Goal: Task Accomplishment & Management: Complete application form

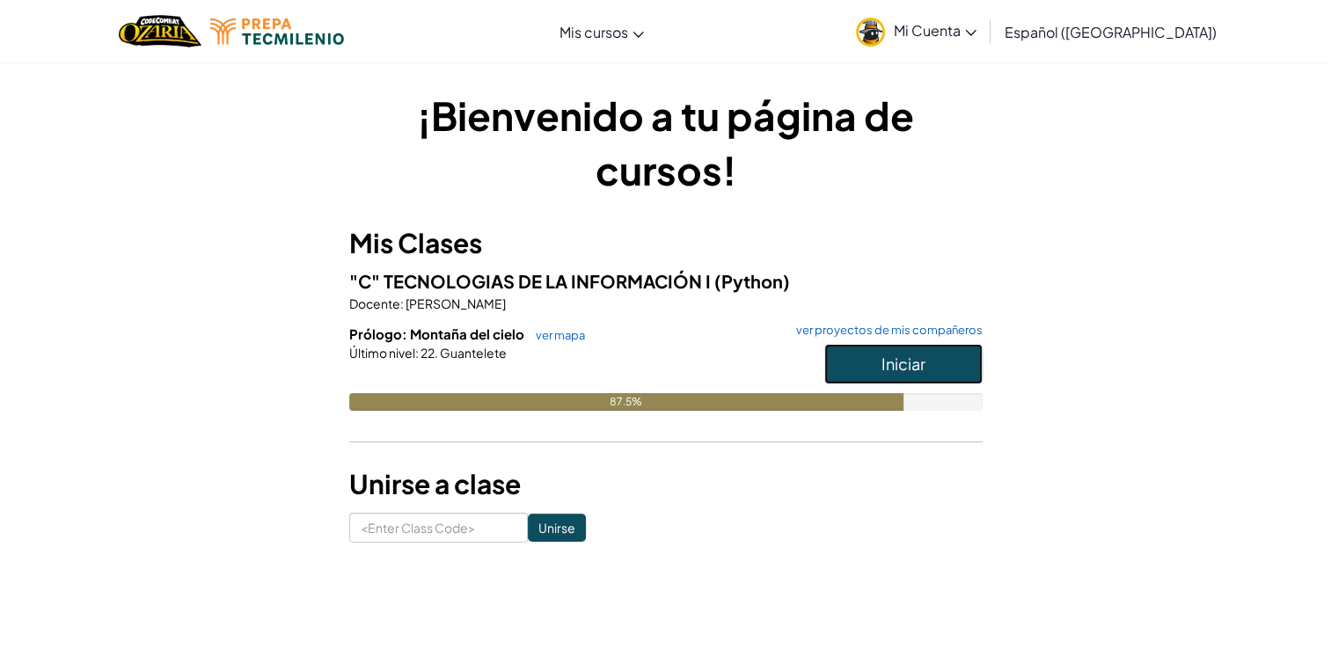
click at [905, 369] on span "Iniciar" at bounding box center [903, 364] width 44 height 20
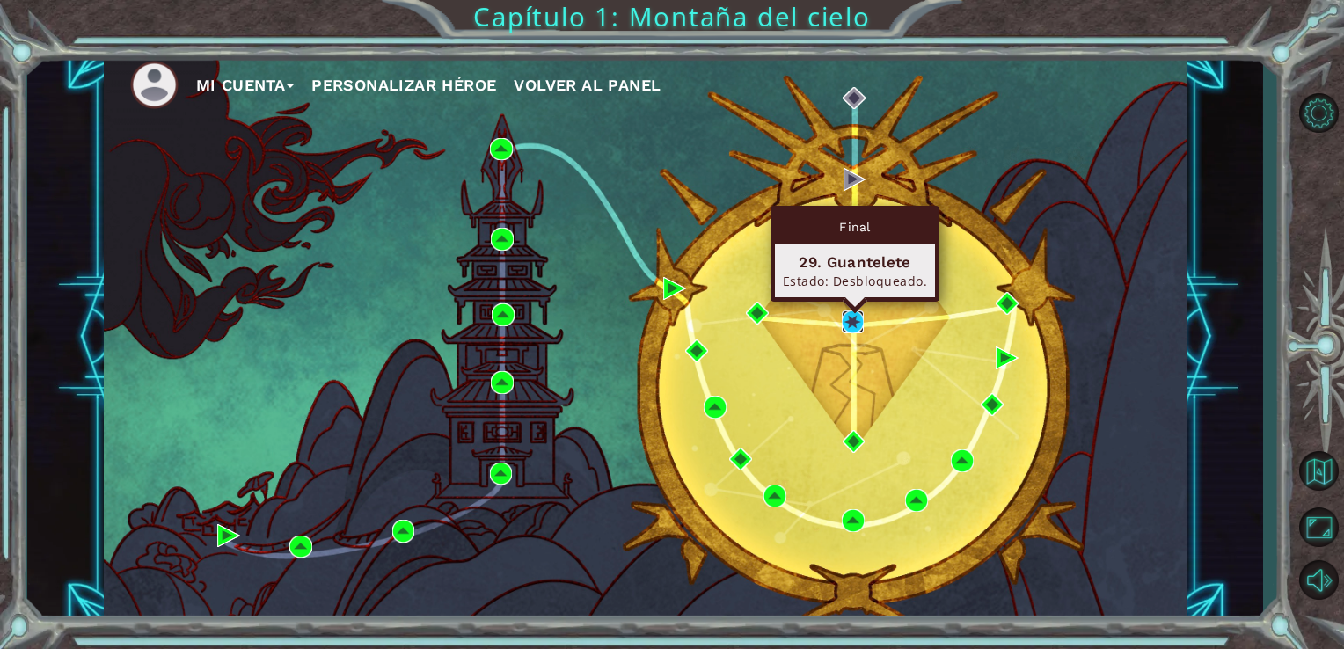
click at [856, 323] on img at bounding box center [853, 321] width 23 height 23
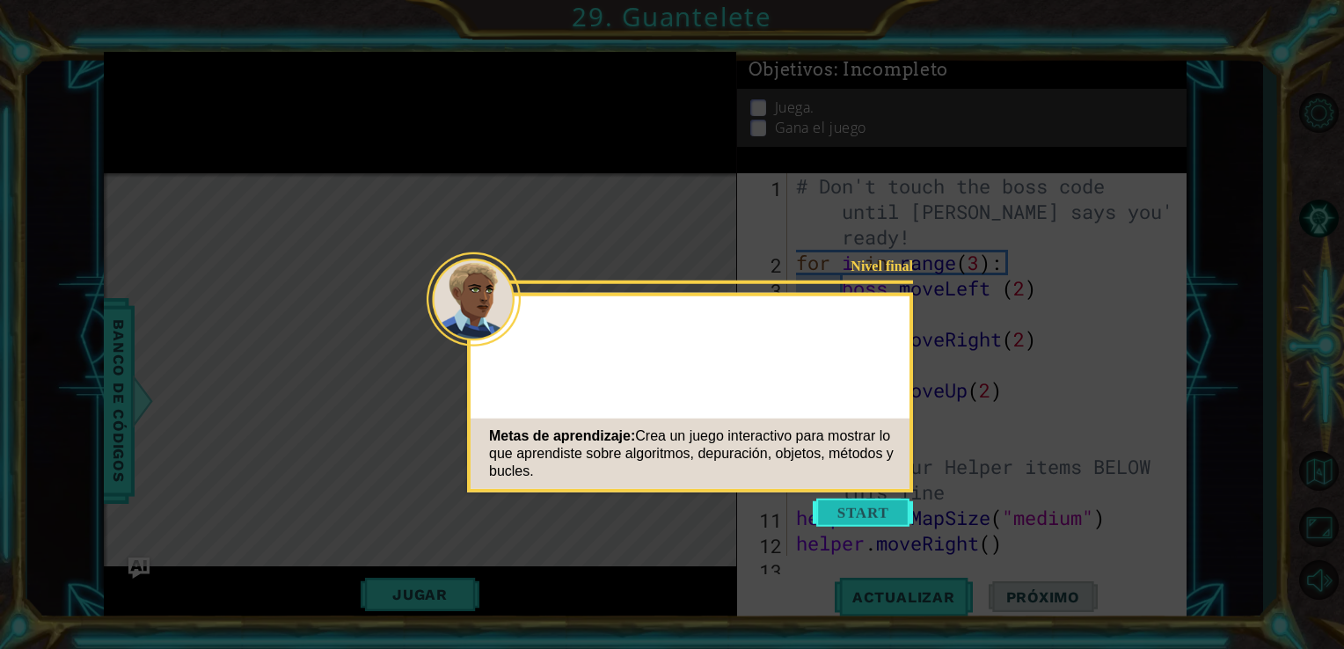
click at [844, 521] on button "Start" at bounding box center [863, 513] width 100 height 28
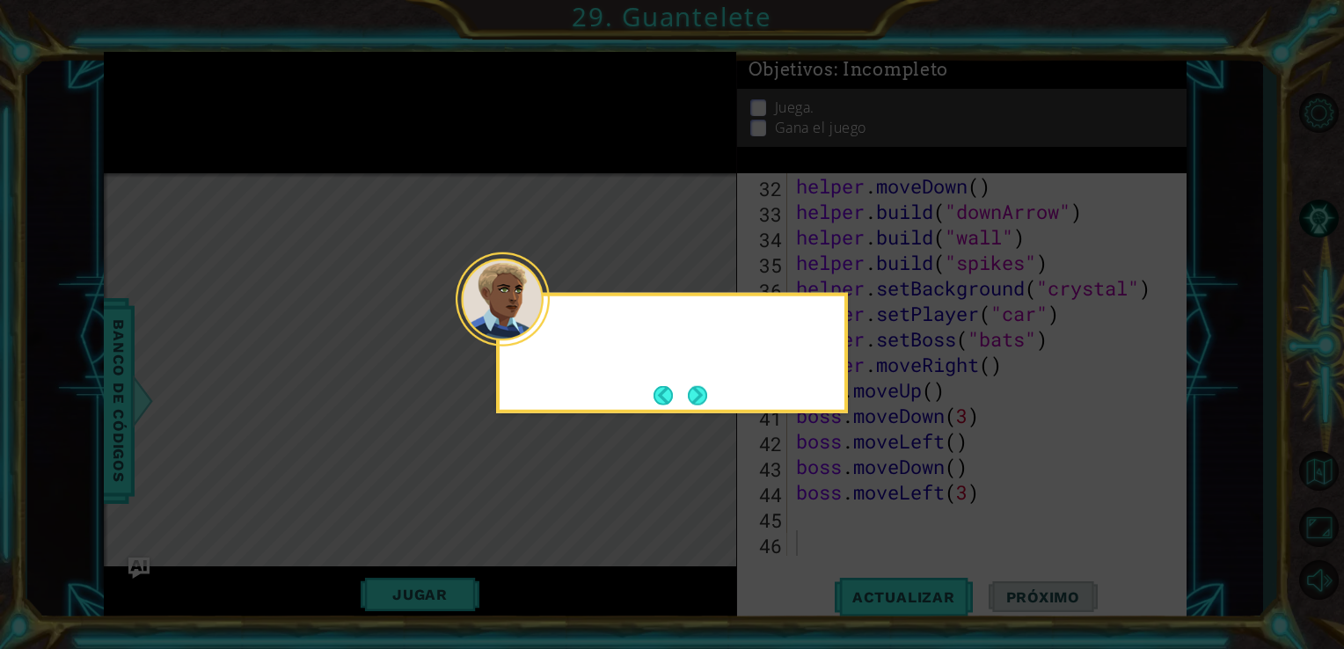
scroll to position [866, 0]
click at [715, 398] on div "¡Rápido, nos estamos qued" at bounding box center [672, 353] width 352 height 121
click at [702, 399] on button "Next" at bounding box center [697, 394] width 19 height 19
click at [700, 399] on button "Next" at bounding box center [697, 394] width 19 height 19
click at [700, 399] on icon at bounding box center [672, 324] width 1344 height 649
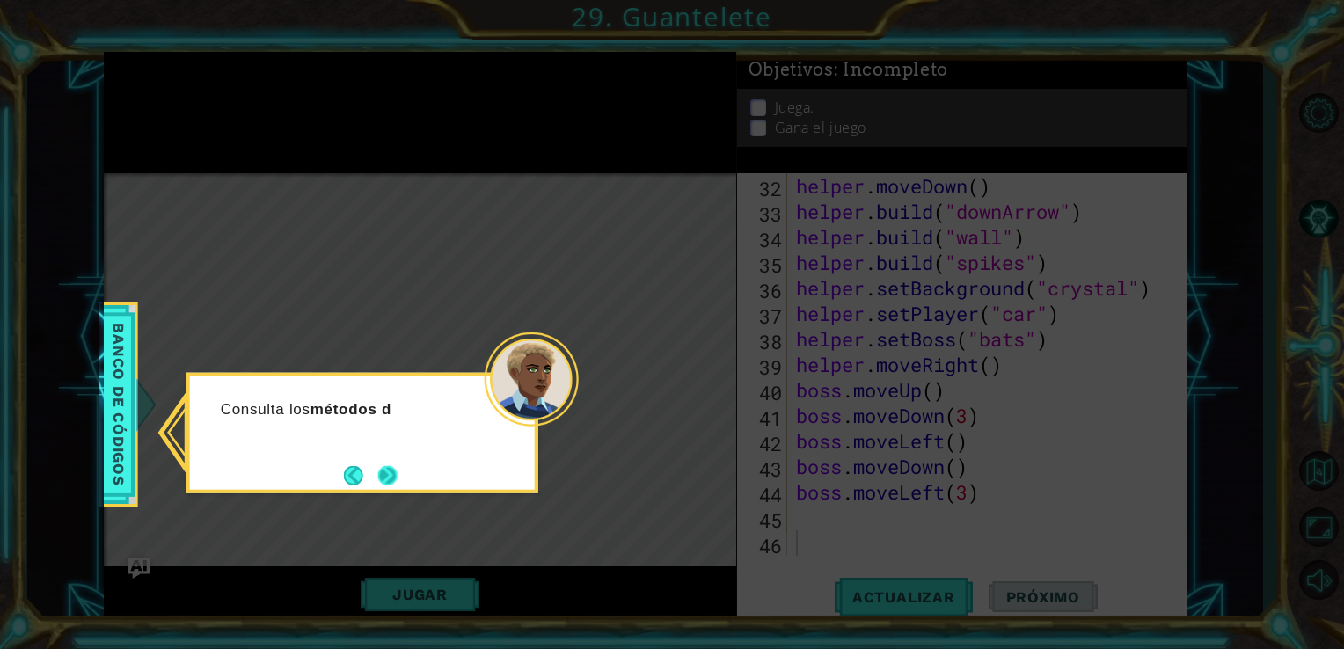
click at [398, 470] on button "Next" at bounding box center [387, 474] width 19 height 19
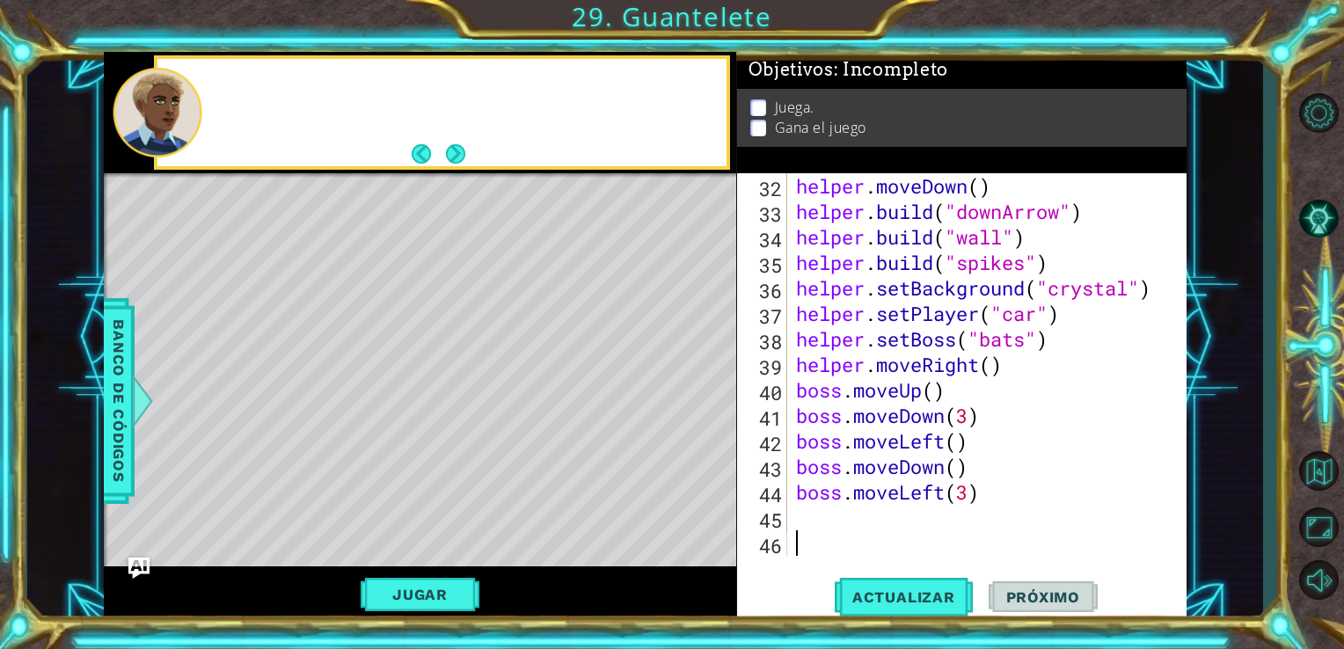
click at [399, 466] on div "Level Map" at bounding box center [510, 432] width 813 height 518
click at [994, 500] on div "helper . moveDown ( ) helper . build ( "downArrow" ) helper . build ( "wall" ) …" at bounding box center [985, 390] width 386 height 434
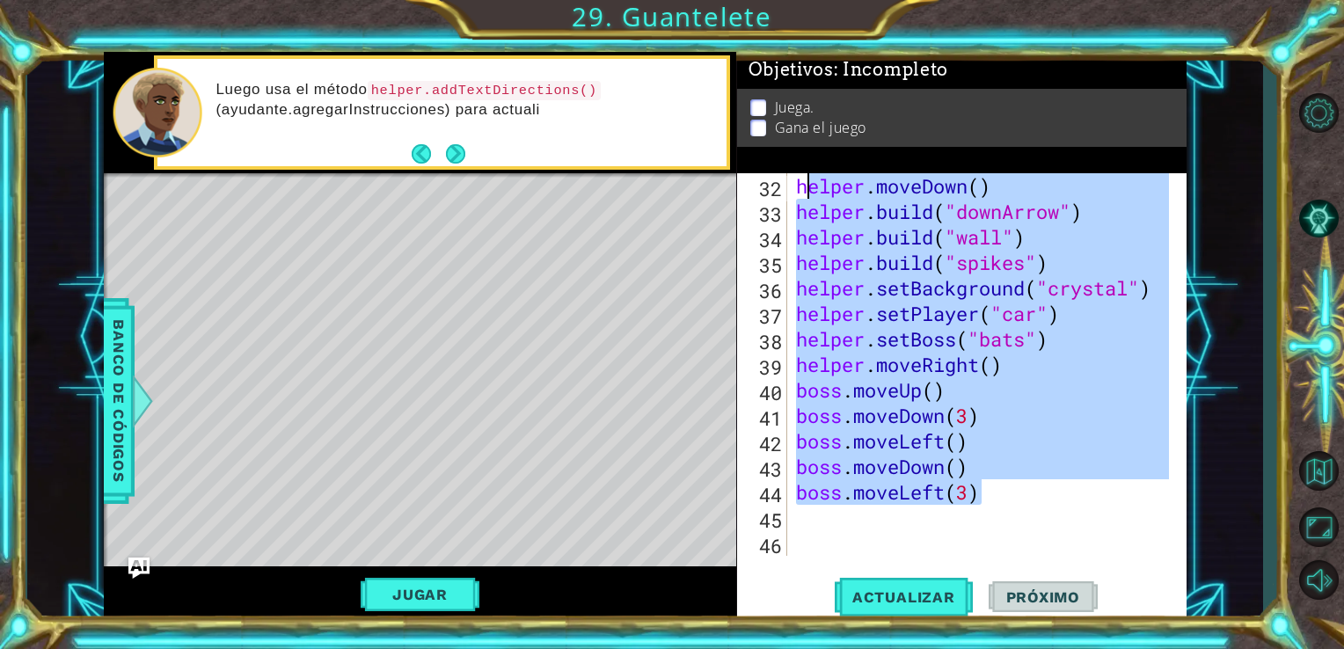
drag, startPoint x: 952, startPoint y: 498, endPoint x: 802, endPoint y: 175, distance: 355.8
click at [802, 175] on div "helper . moveDown ( ) helper . build ( "downArrow" ) helper . build ( "wall" ) …" at bounding box center [985, 390] width 386 height 434
type textarea "h"
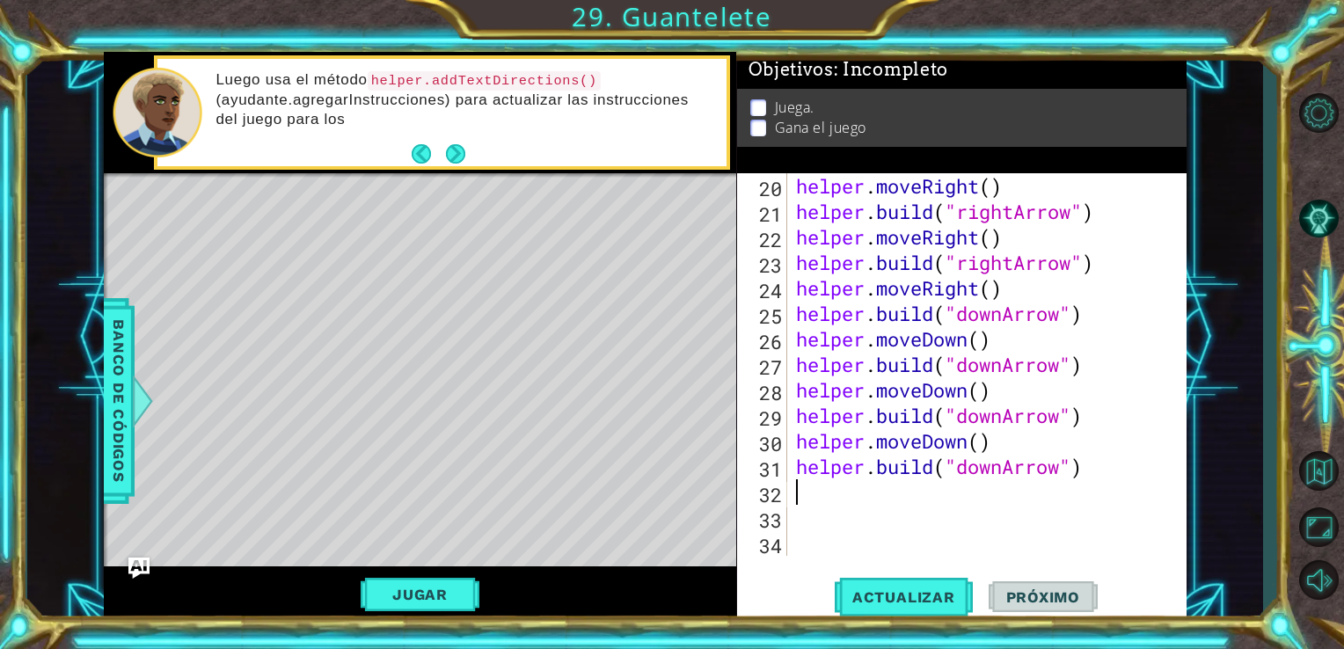
scroll to position [535, 0]
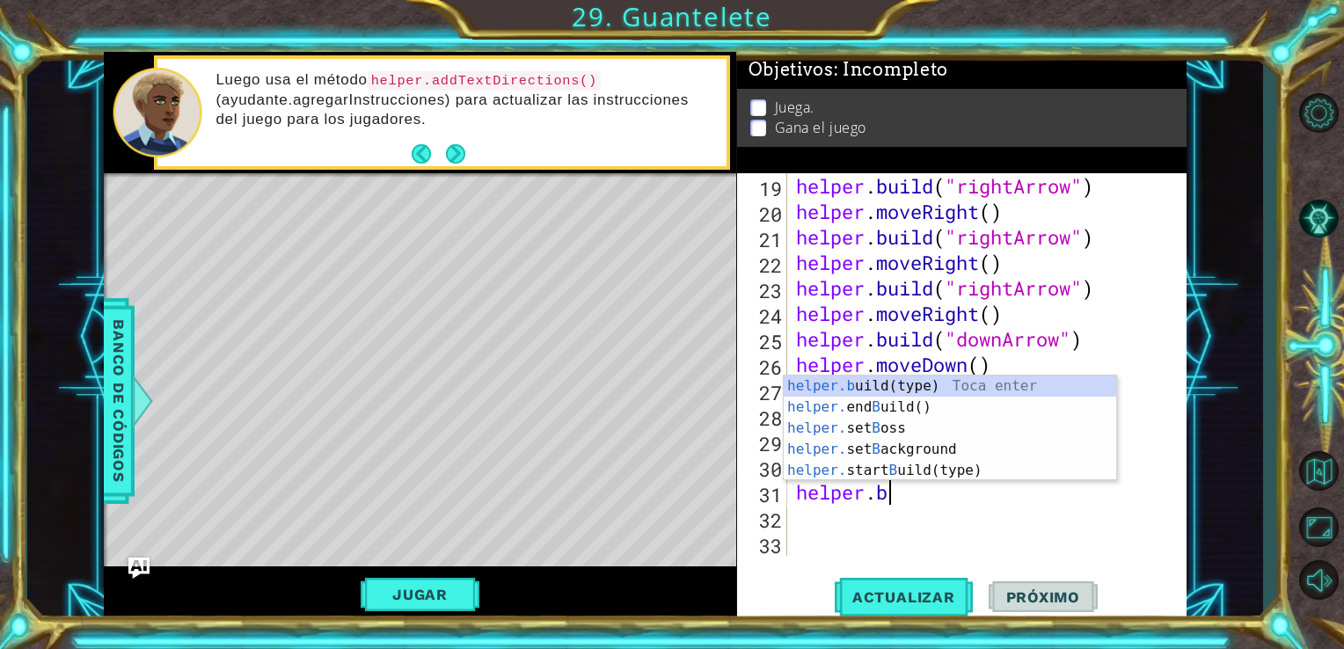
type textarea "h"
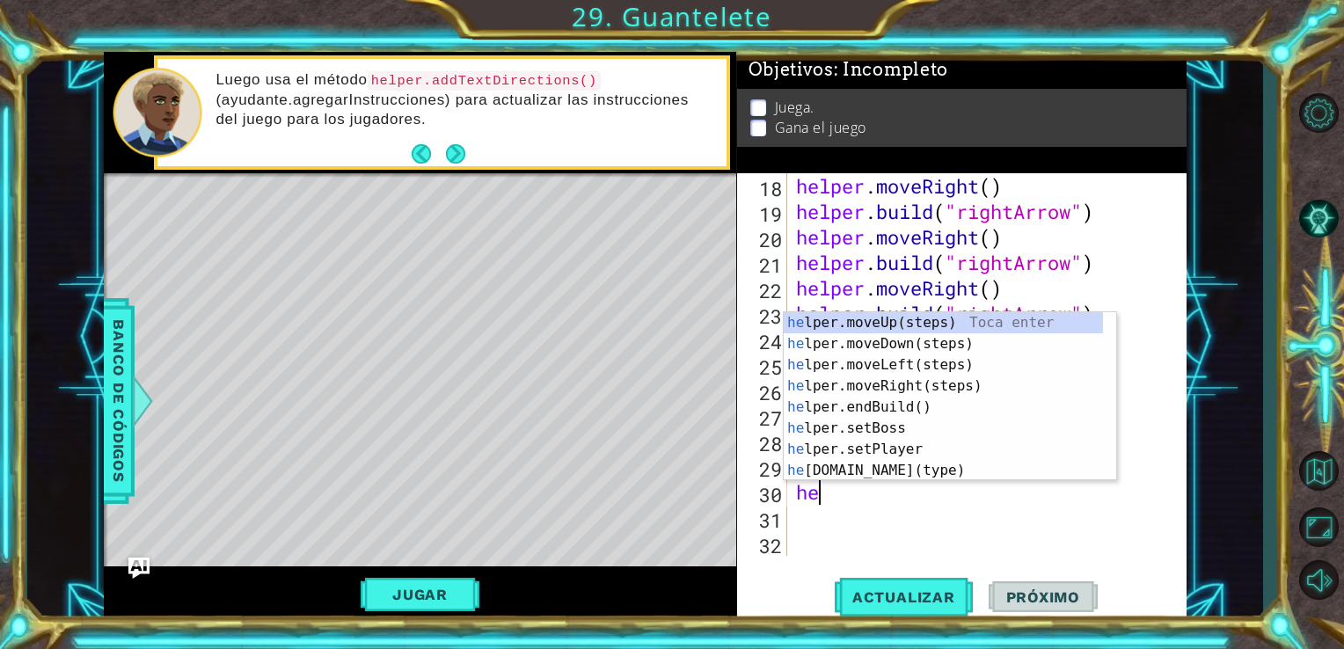
type textarea "h"
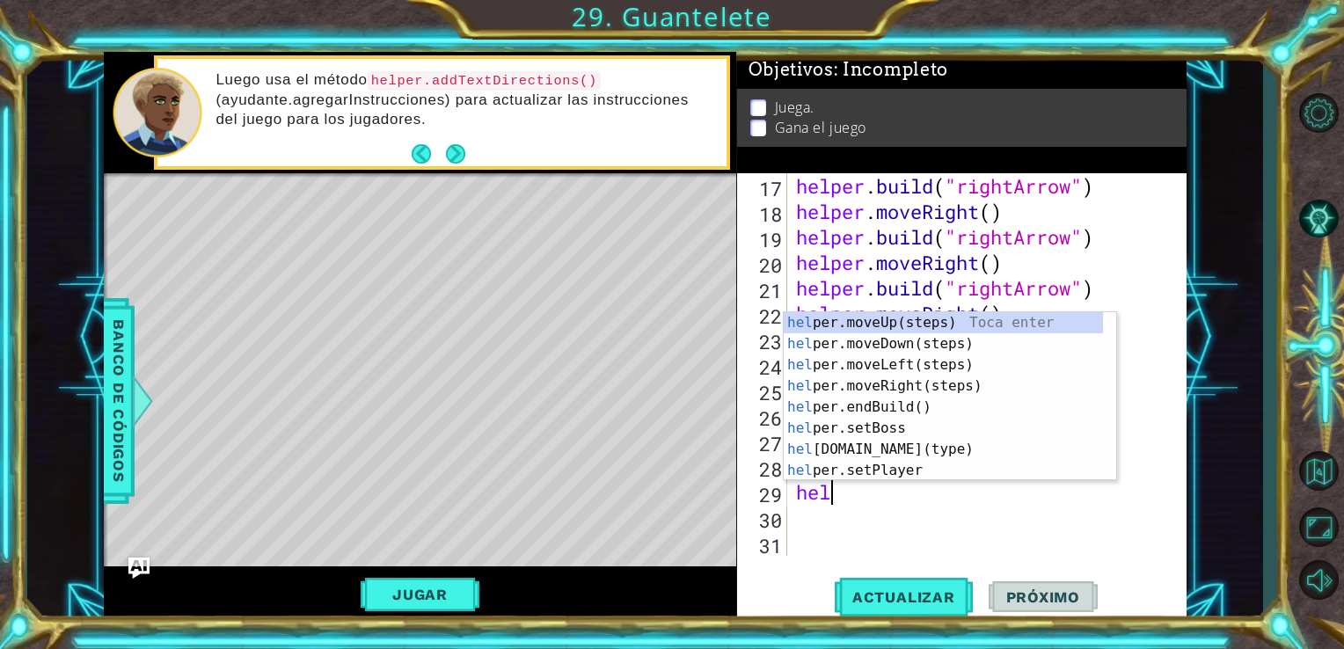
type textarea "h"
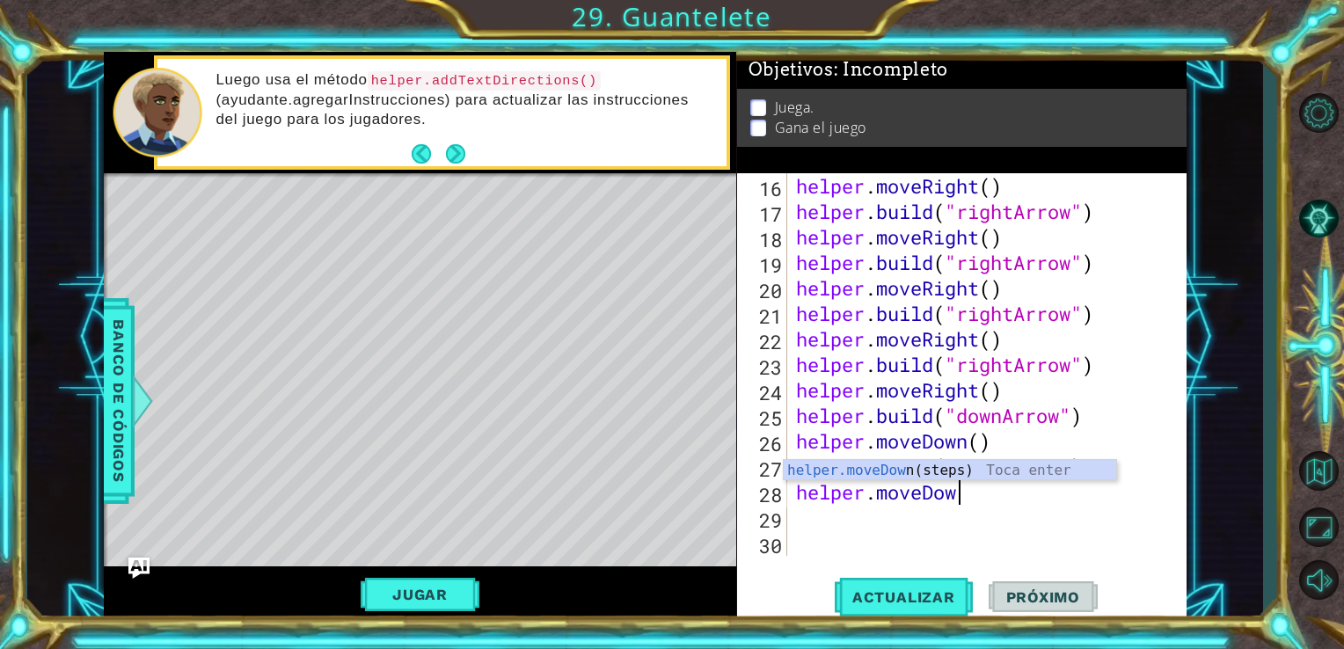
scroll to position [458, 0]
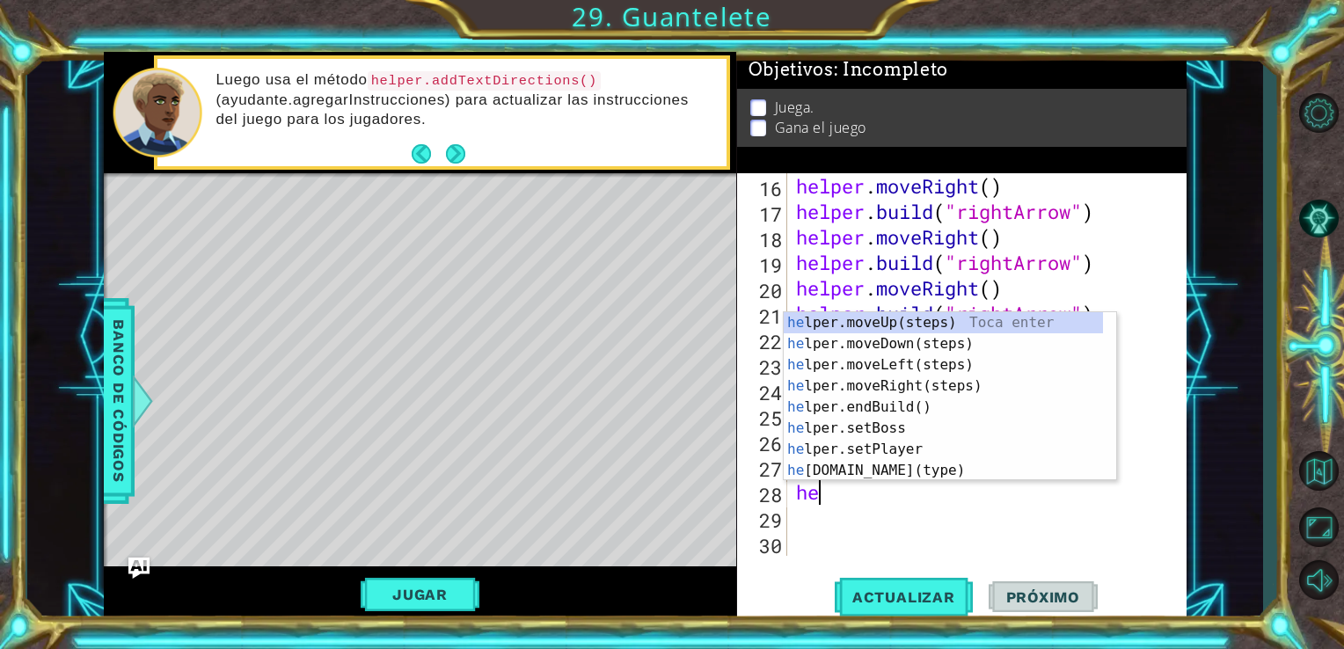
type textarea "h"
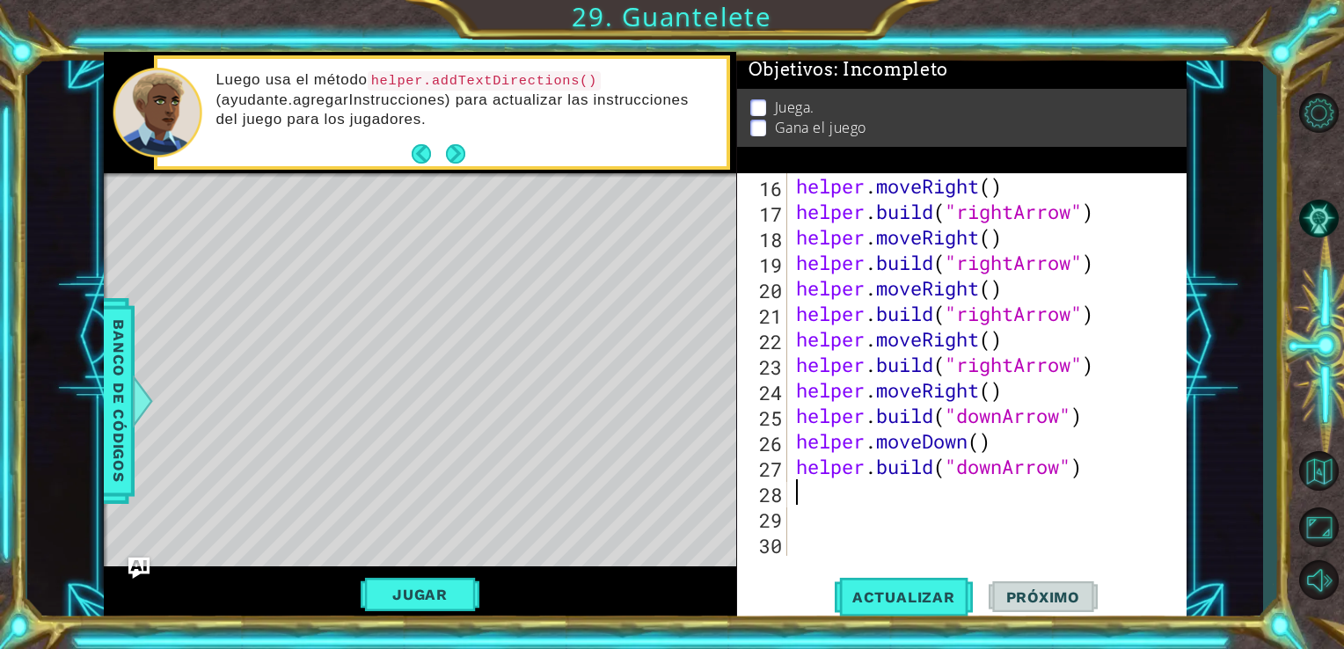
type textarea "[DOMAIN_NAME]("downArrow")"
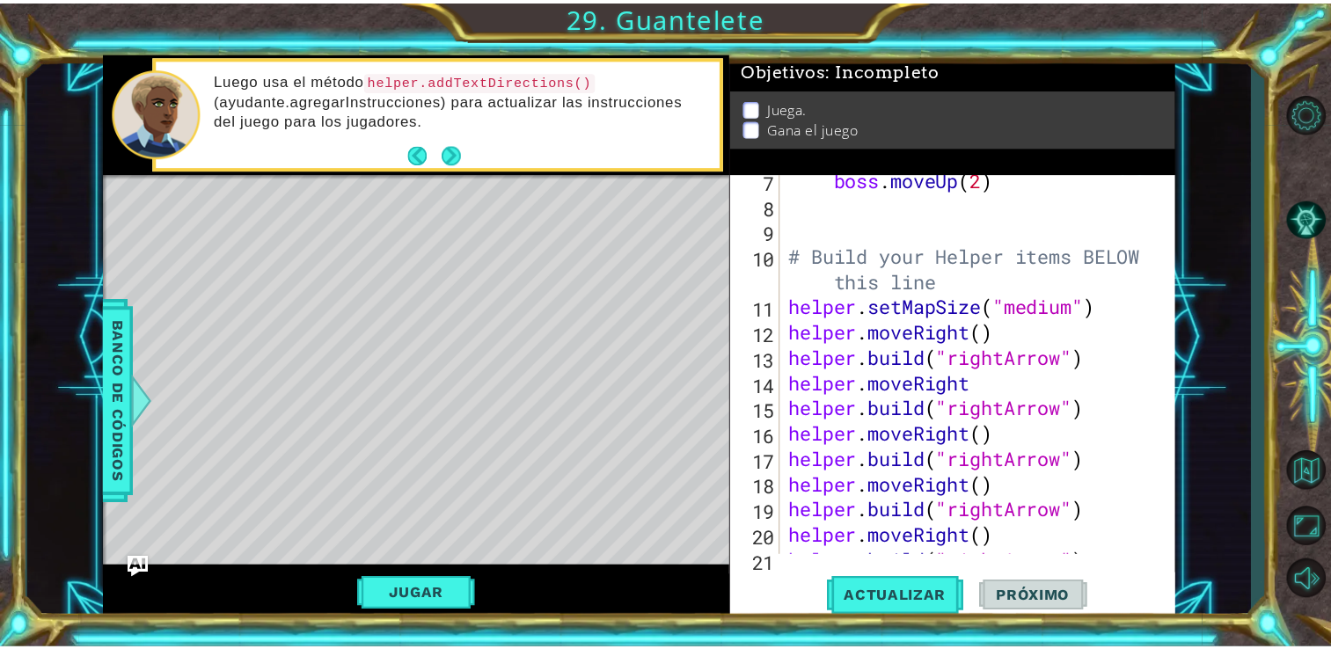
scroll to position [211, 0]
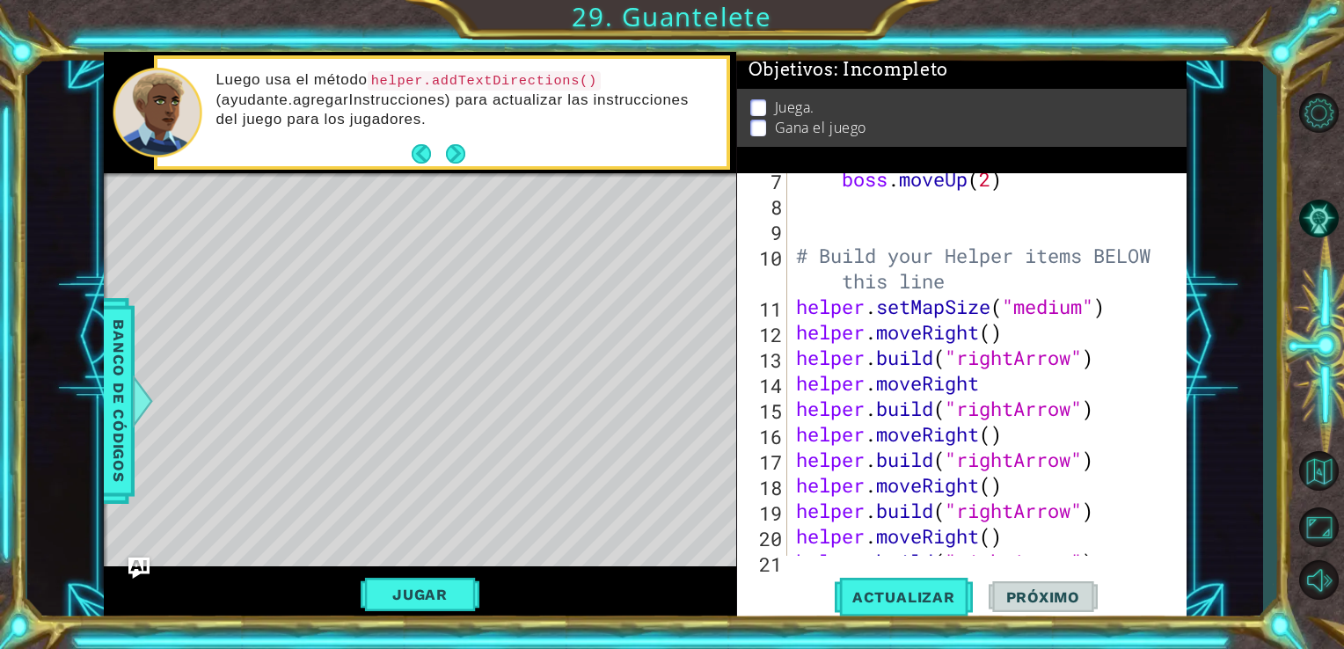
click at [427, 611] on div "Jugar" at bounding box center [420, 594] width 633 height 57
click at [433, 609] on button "Jugar" at bounding box center [420, 594] width 119 height 33
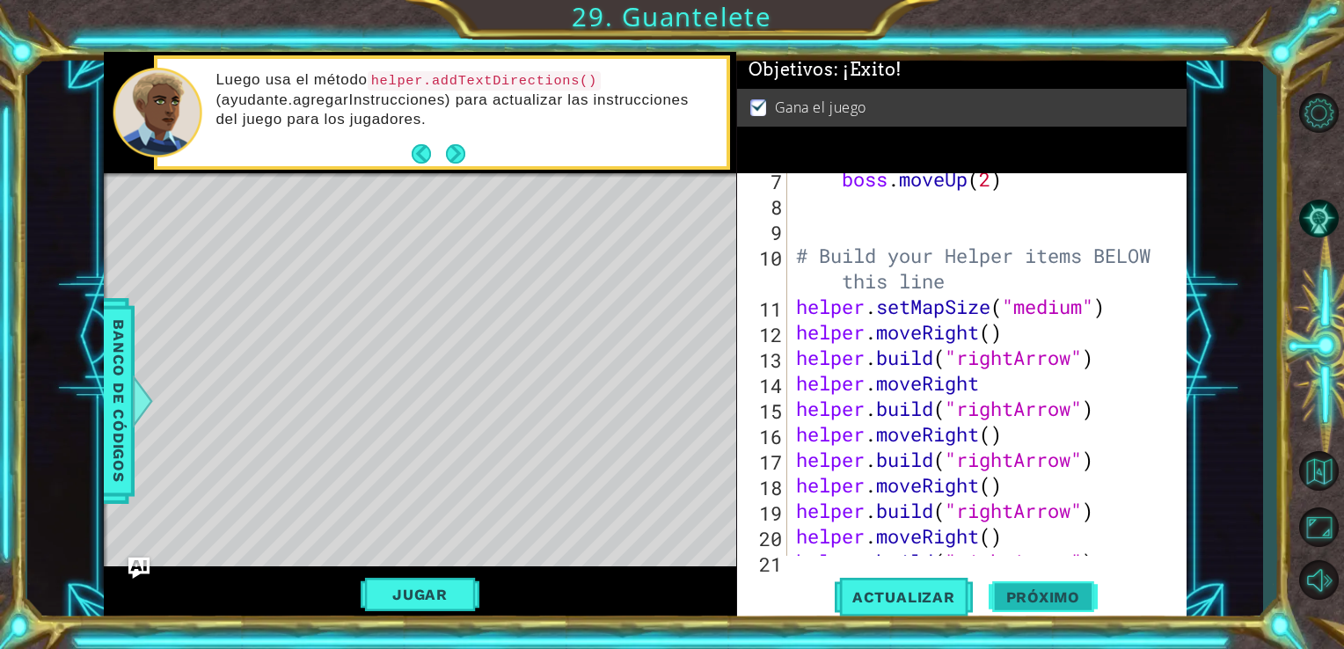
click at [1056, 597] on span "Próximo" at bounding box center [1043, 597] width 109 height 18
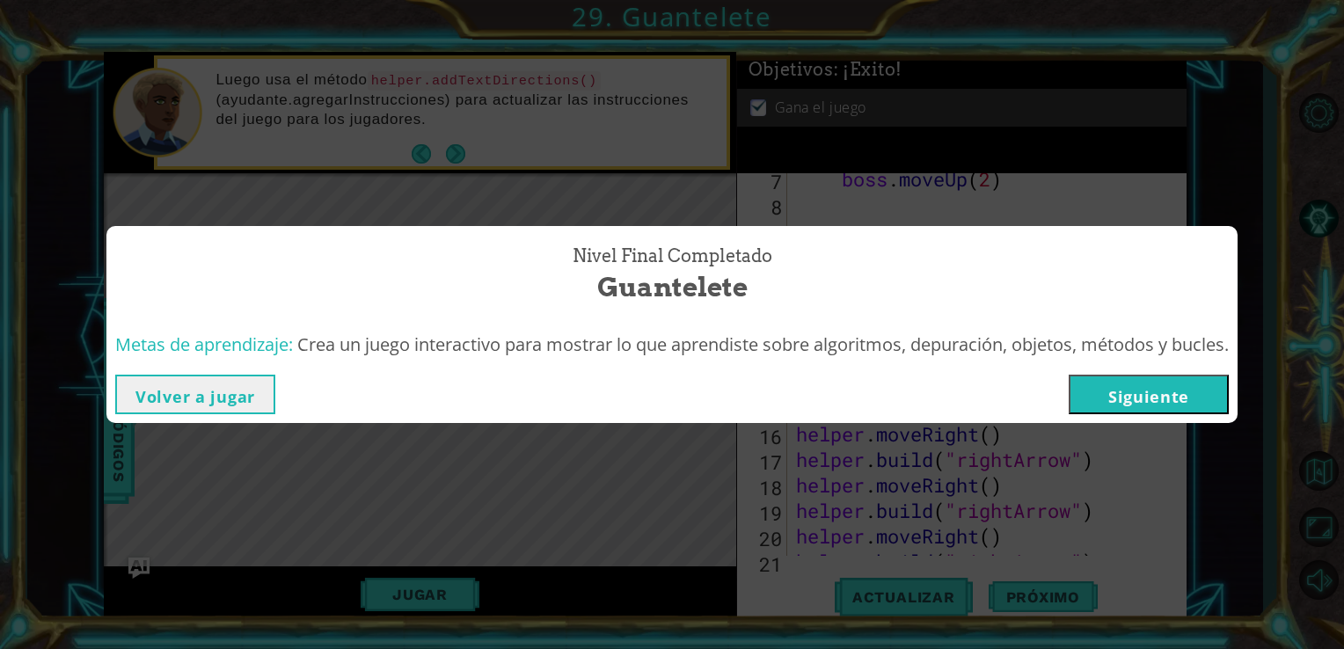
click at [1163, 398] on button "Siguiente" at bounding box center [1149, 395] width 160 height 40
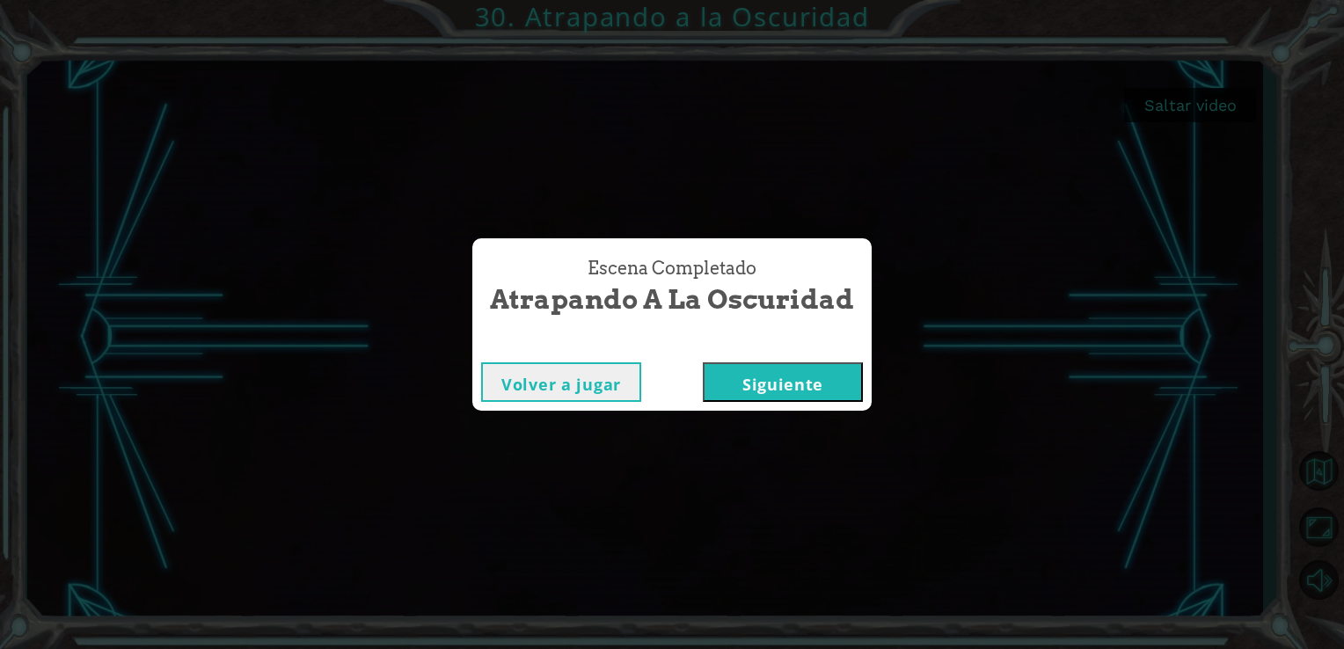
click at [734, 382] on button "Siguiente" at bounding box center [783, 382] width 160 height 40
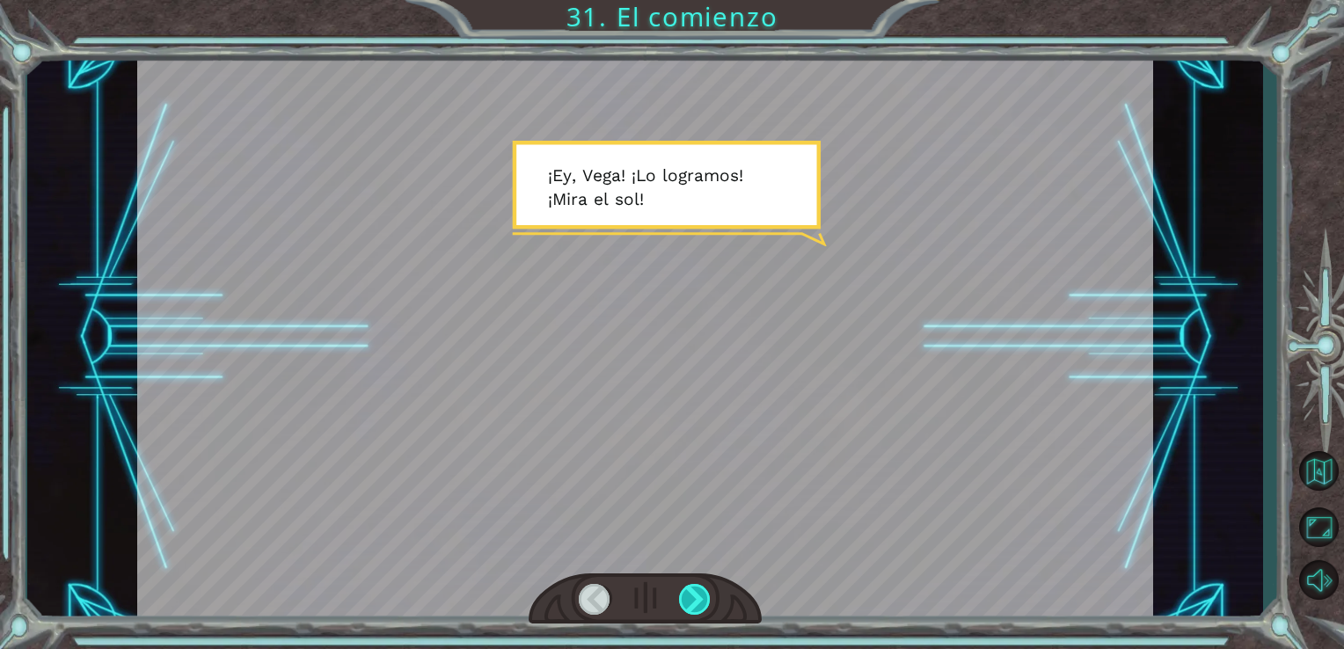
click at [698, 588] on div at bounding box center [695, 599] width 33 height 31
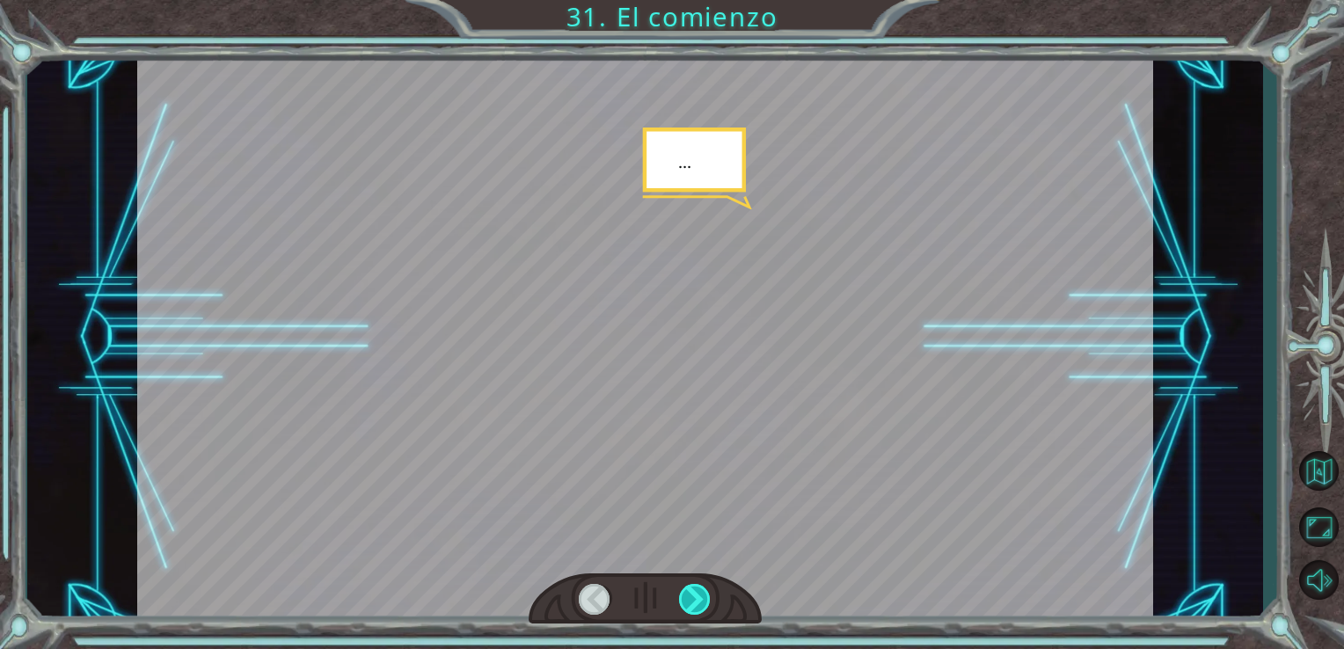
click at [698, 588] on div at bounding box center [695, 599] width 33 height 31
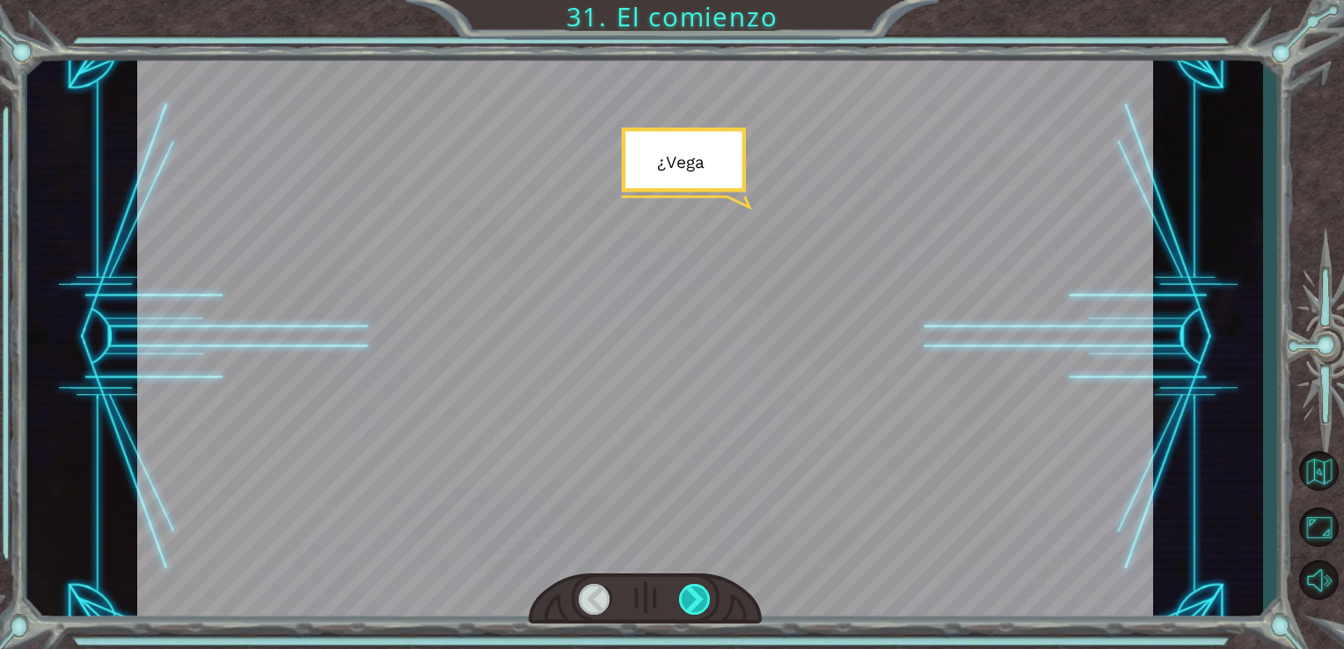
click at [698, 588] on div at bounding box center [695, 599] width 33 height 31
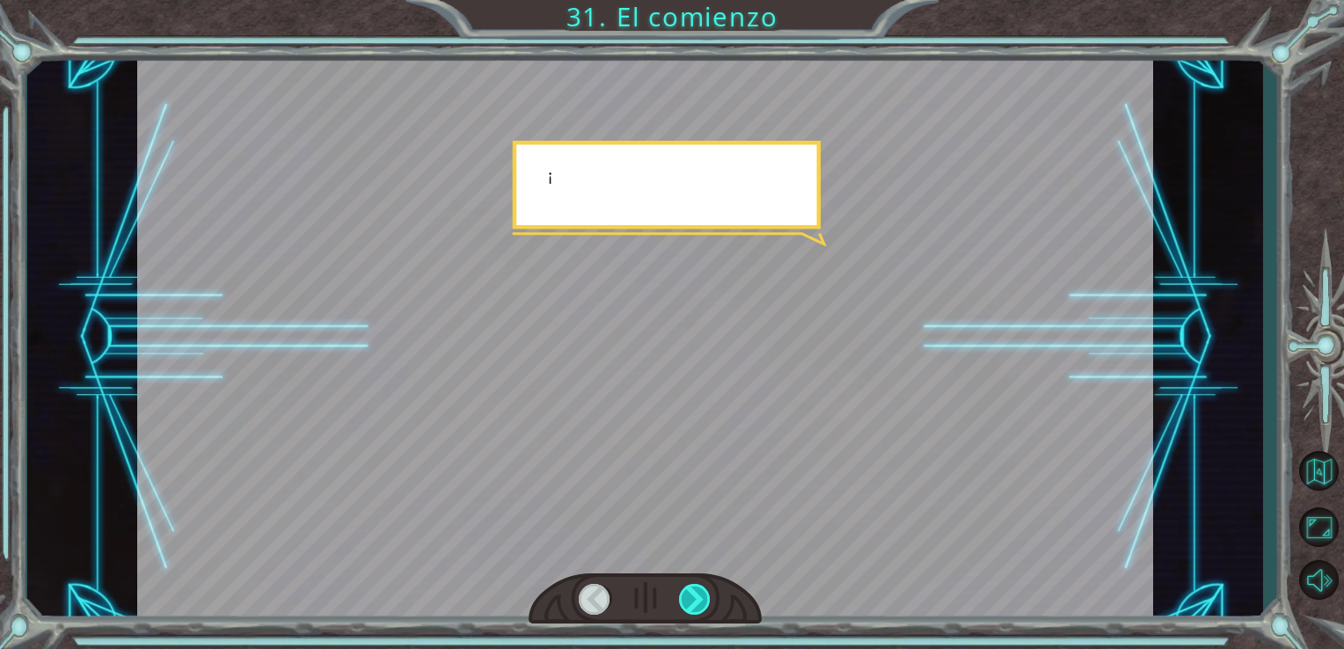
click at [698, 588] on div at bounding box center [695, 599] width 33 height 31
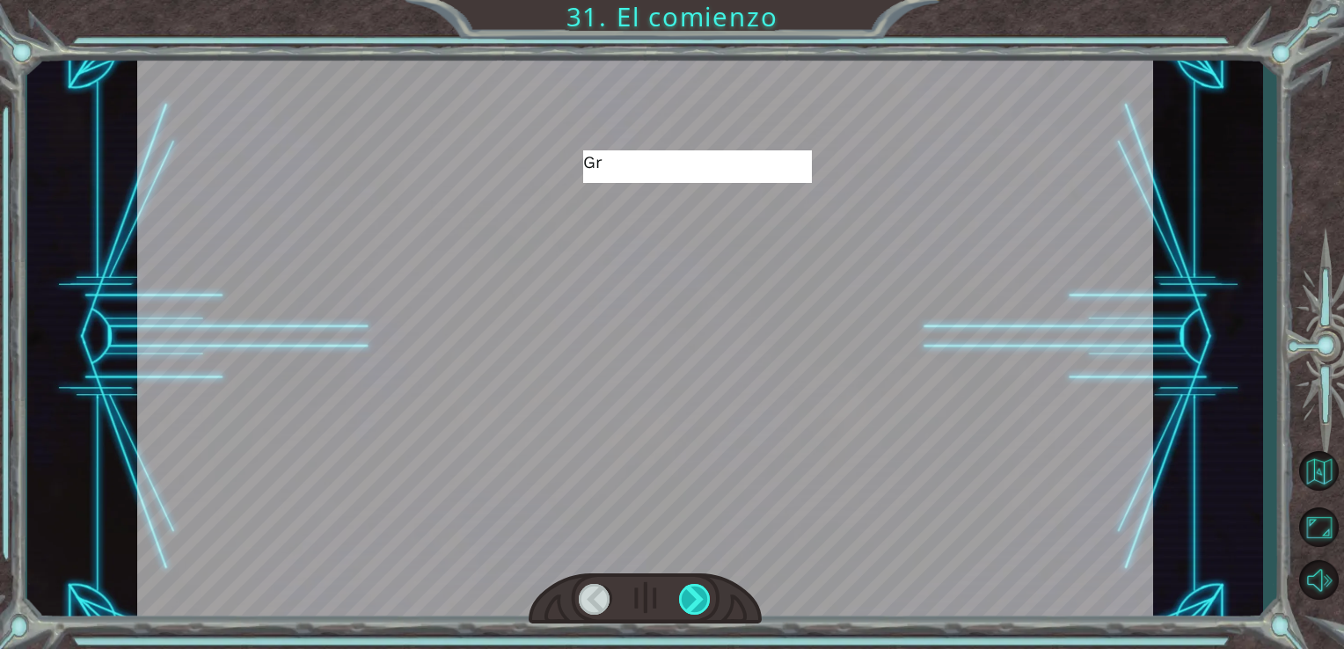
click at [698, 588] on div at bounding box center [695, 599] width 33 height 31
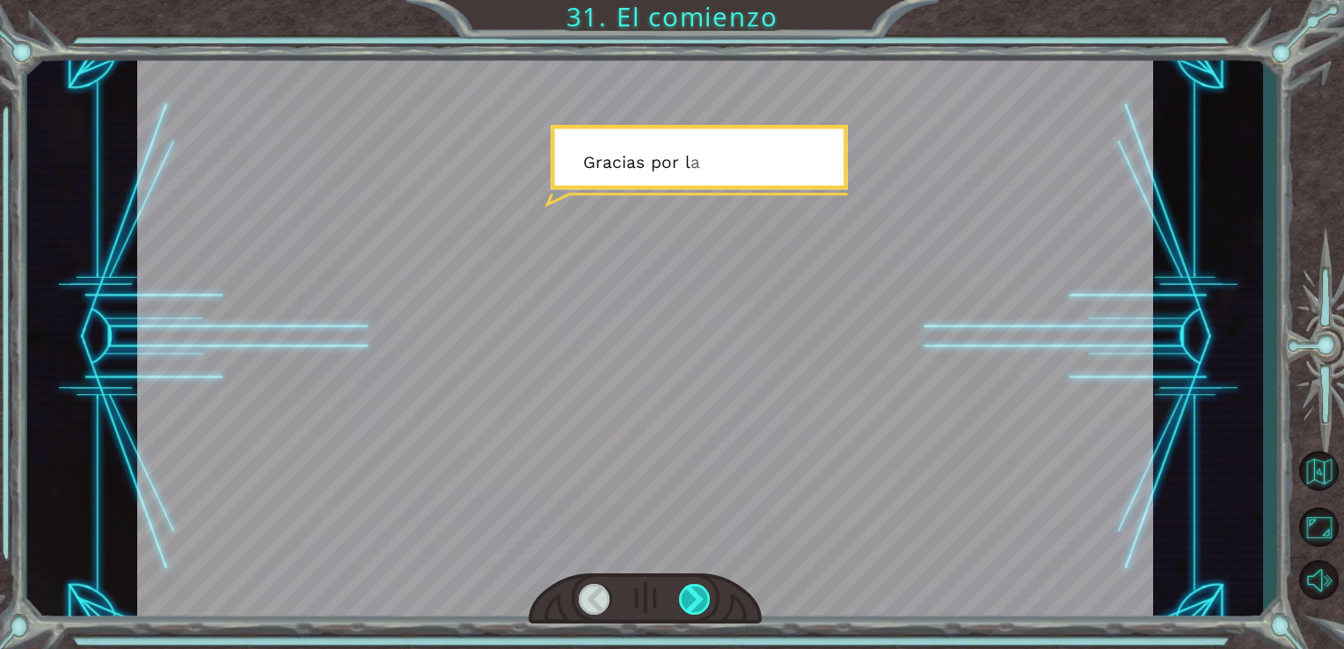
click at [698, 588] on div at bounding box center [695, 599] width 33 height 31
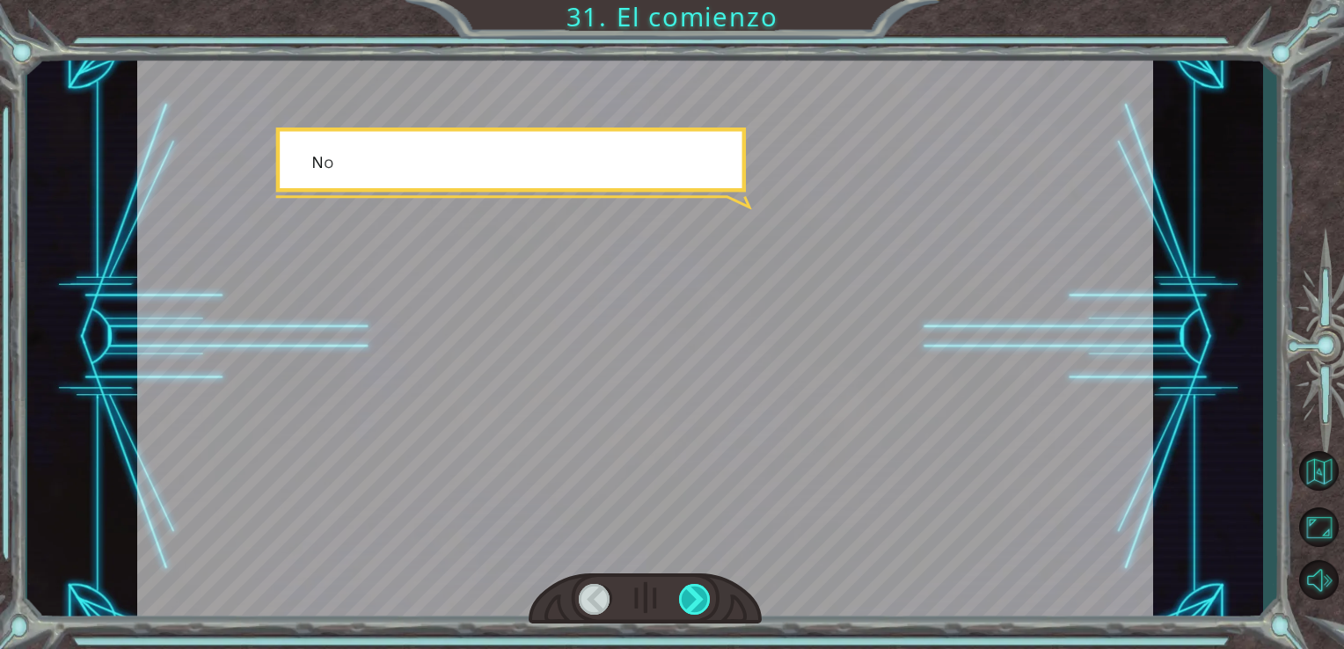
click at [698, 588] on div at bounding box center [695, 599] width 33 height 31
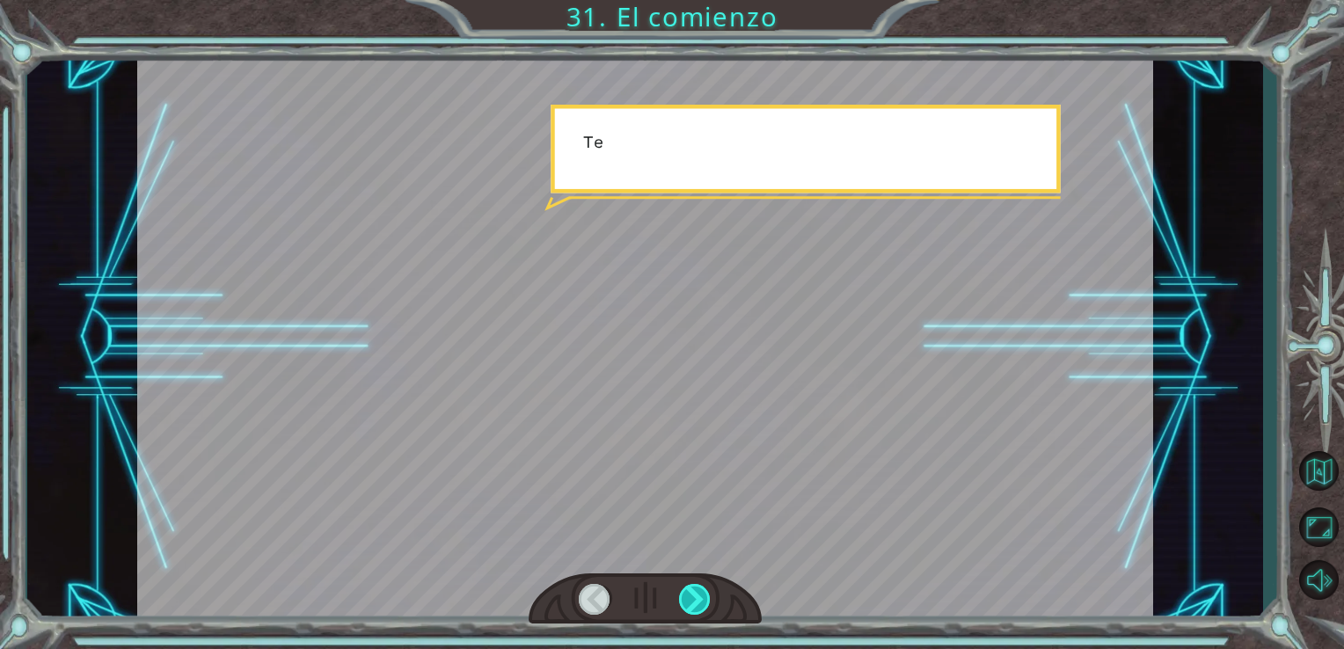
click at [698, 588] on div at bounding box center [695, 599] width 33 height 31
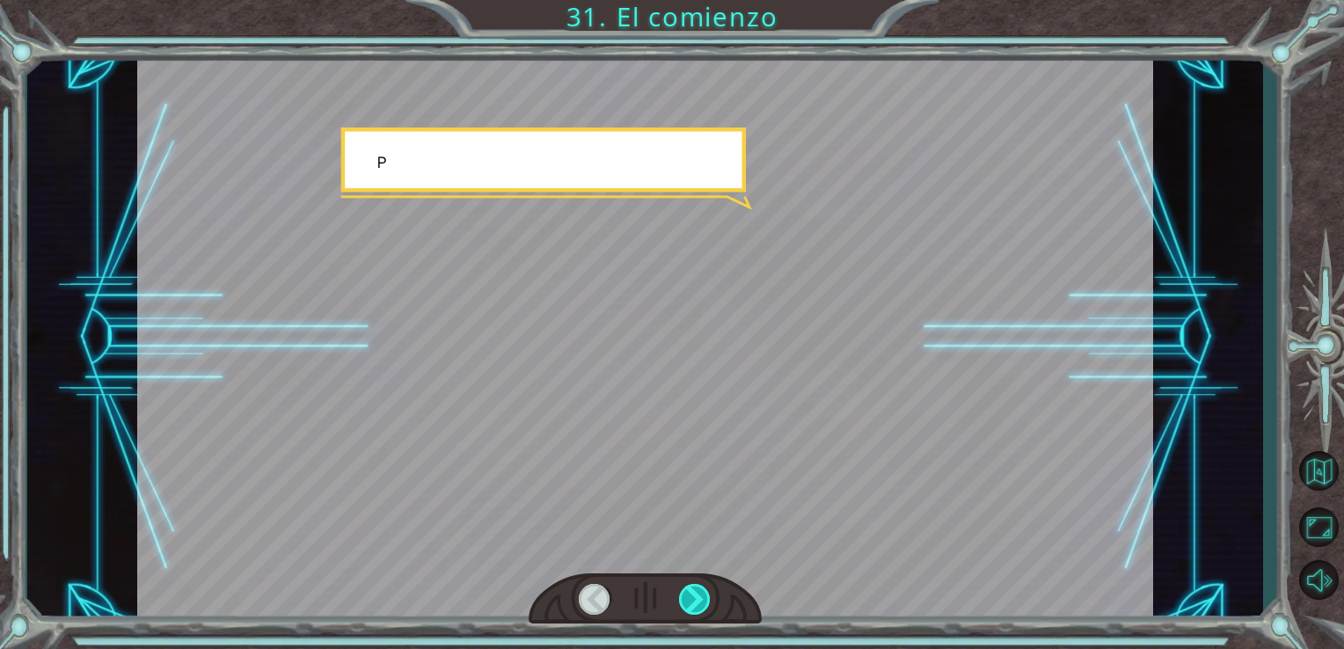
click at [698, 588] on div at bounding box center [695, 599] width 33 height 31
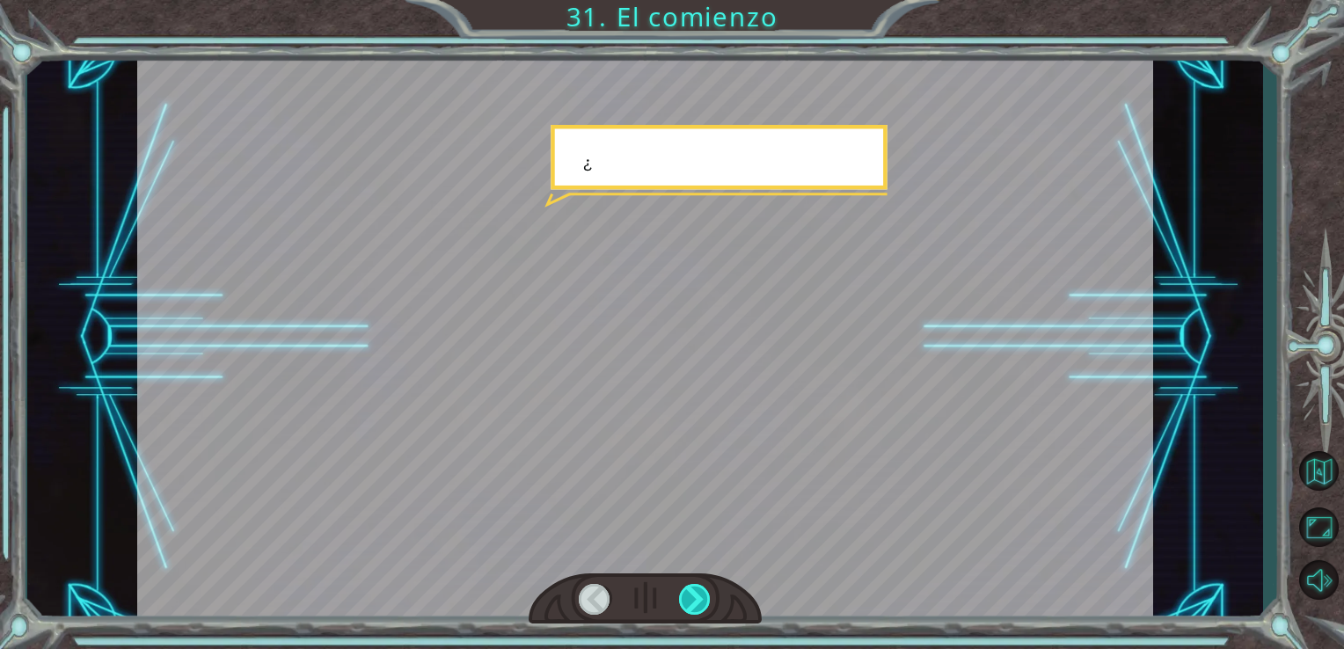
click at [698, 588] on div at bounding box center [695, 599] width 33 height 31
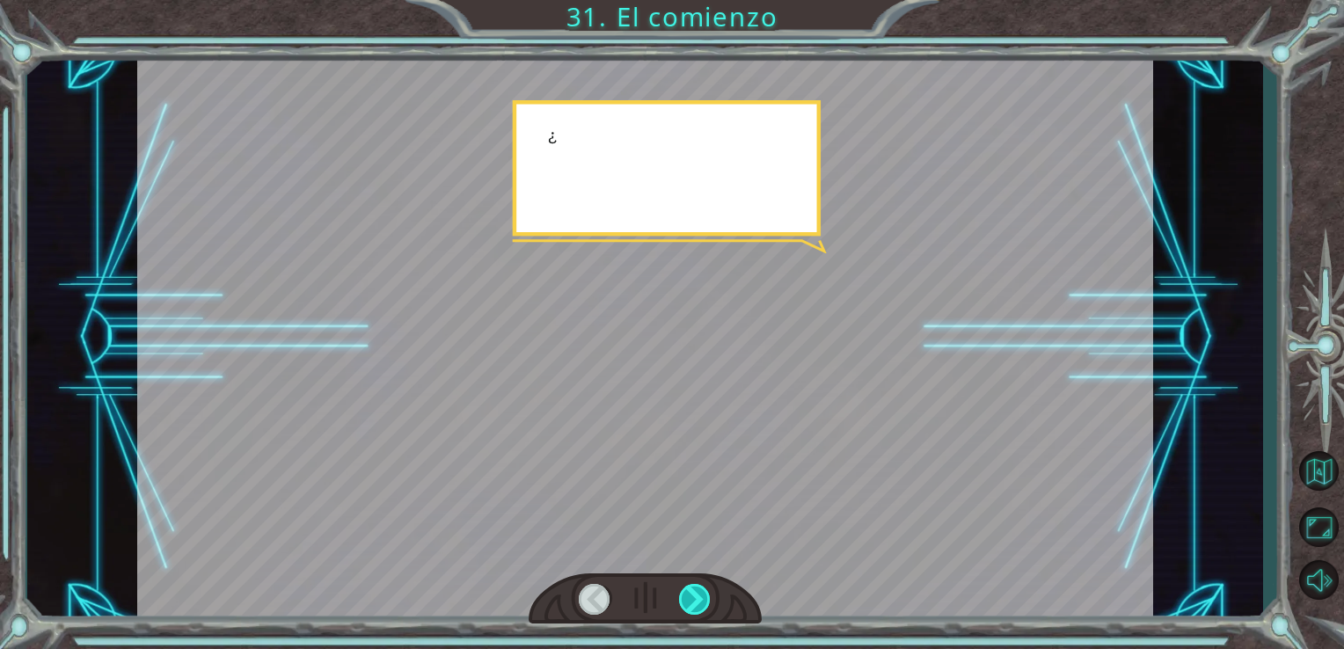
click at [698, 588] on div at bounding box center [695, 599] width 33 height 31
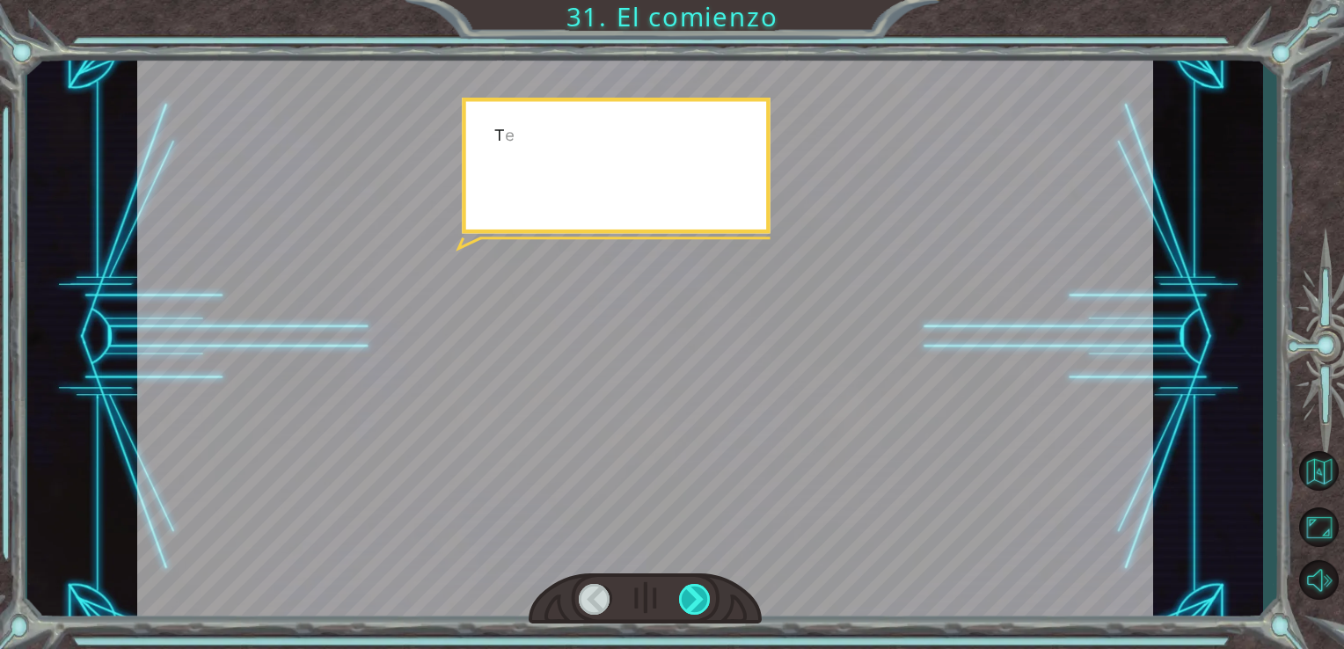
click at [698, 588] on div at bounding box center [695, 599] width 33 height 31
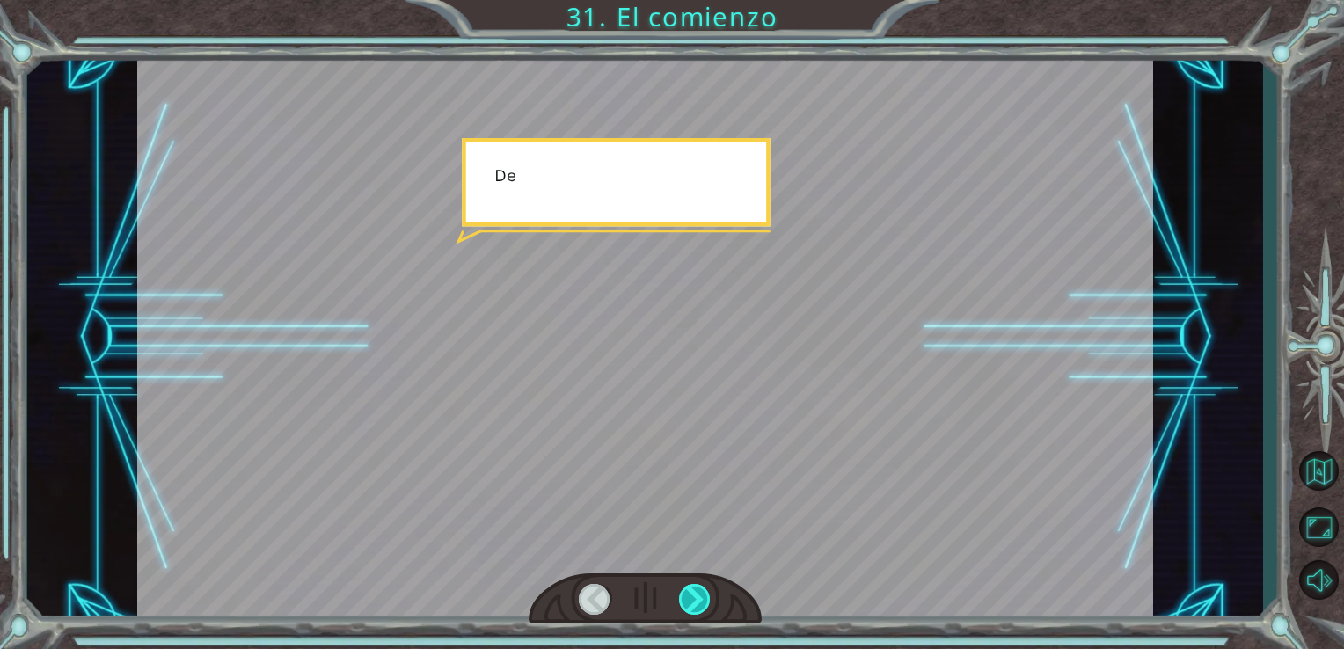
click at [698, 588] on div at bounding box center [695, 599] width 33 height 31
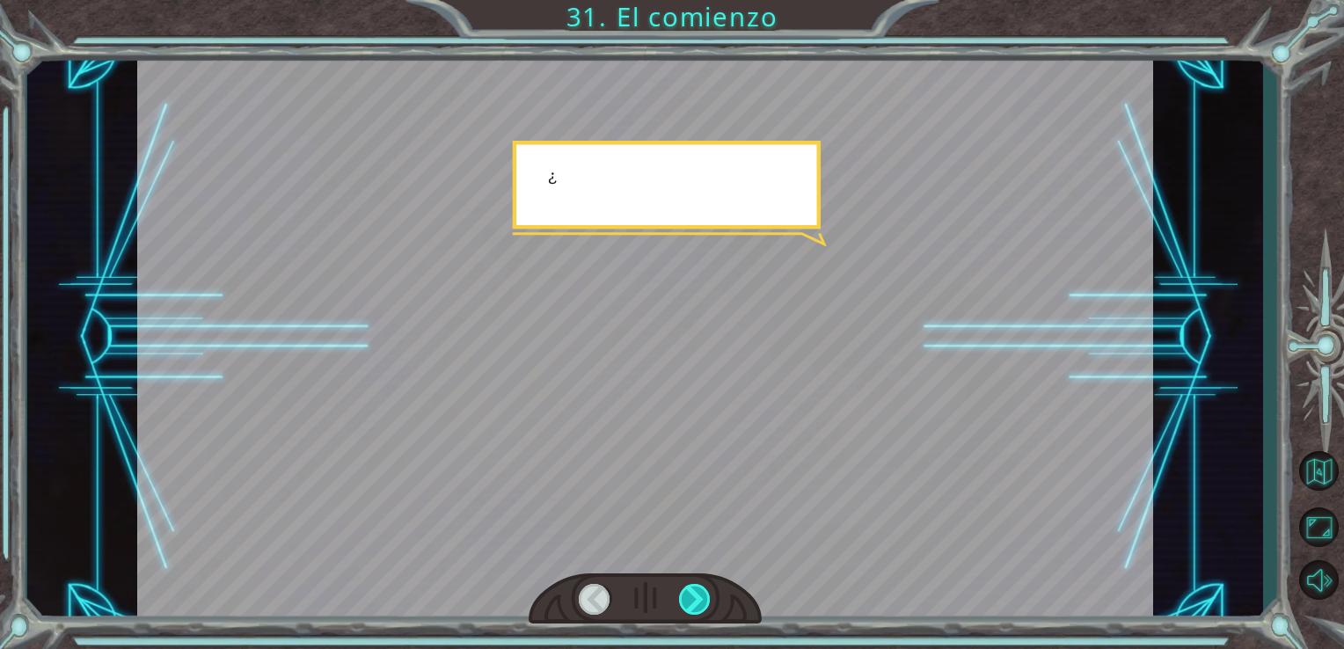
click at [697, 589] on div at bounding box center [695, 599] width 33 height 31
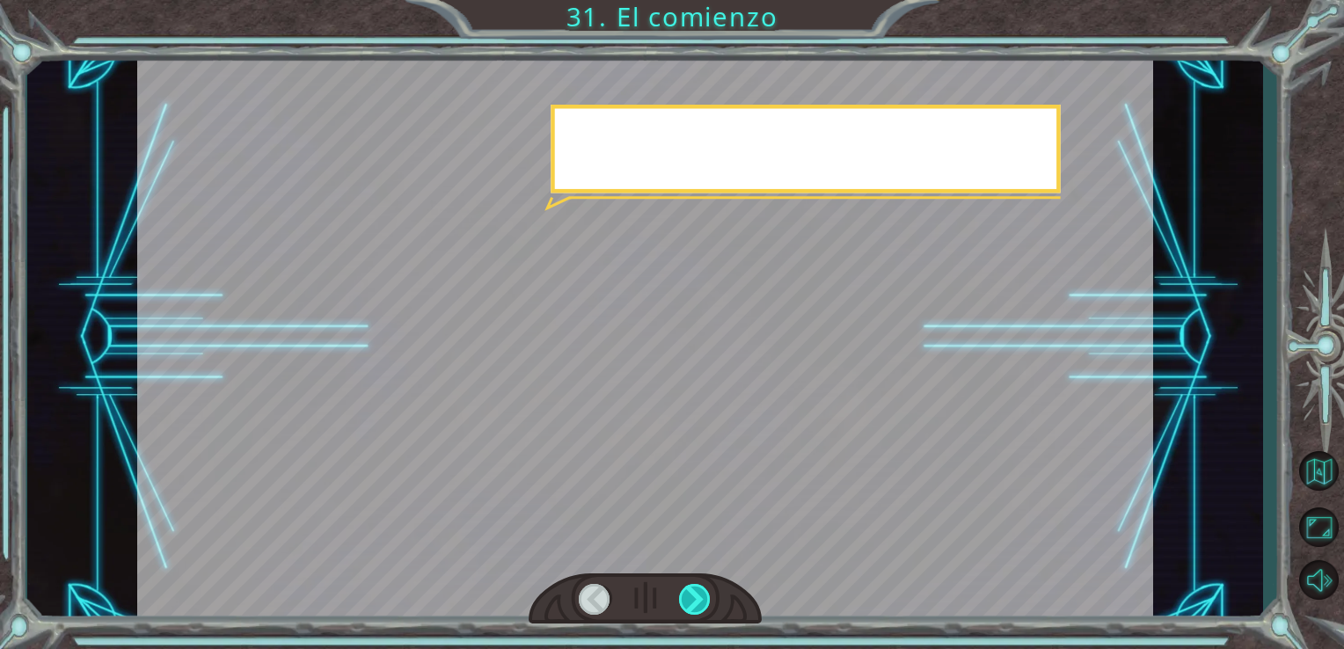
click at [697, 589] on div at bounding box center [695, 599] width 33 height 31
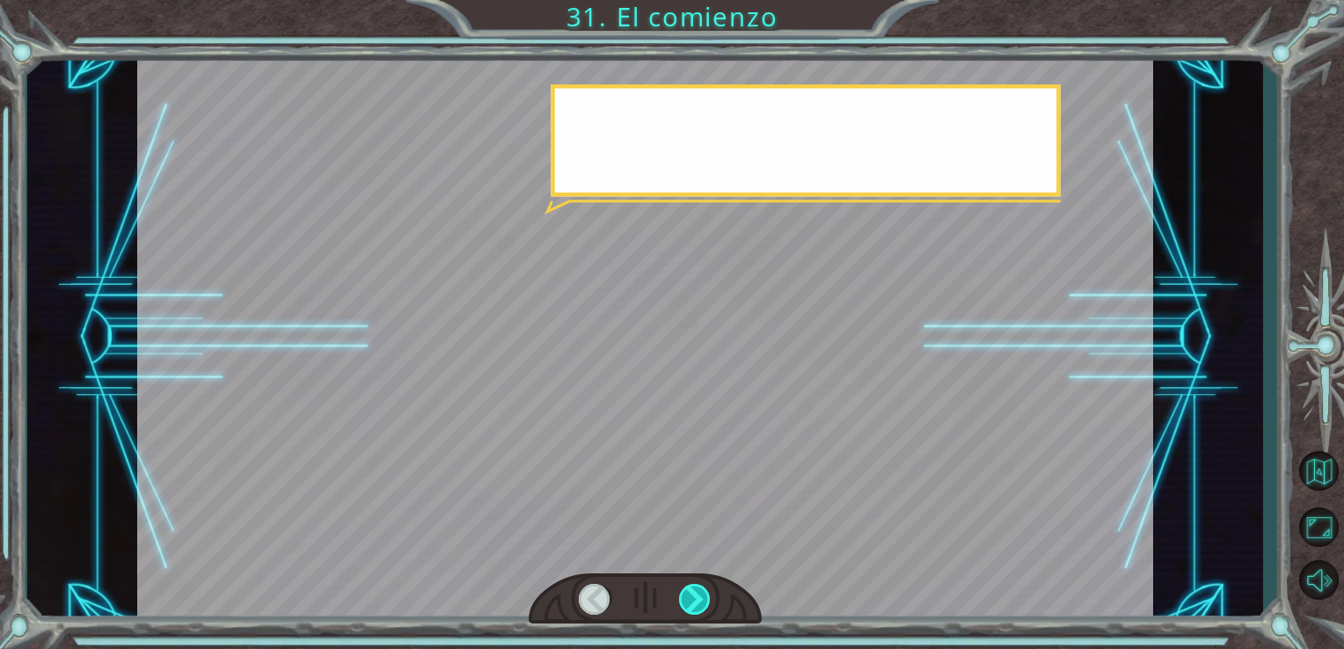
click at [697, 589] on div at bounding box center [695, 599] width 33 height 31
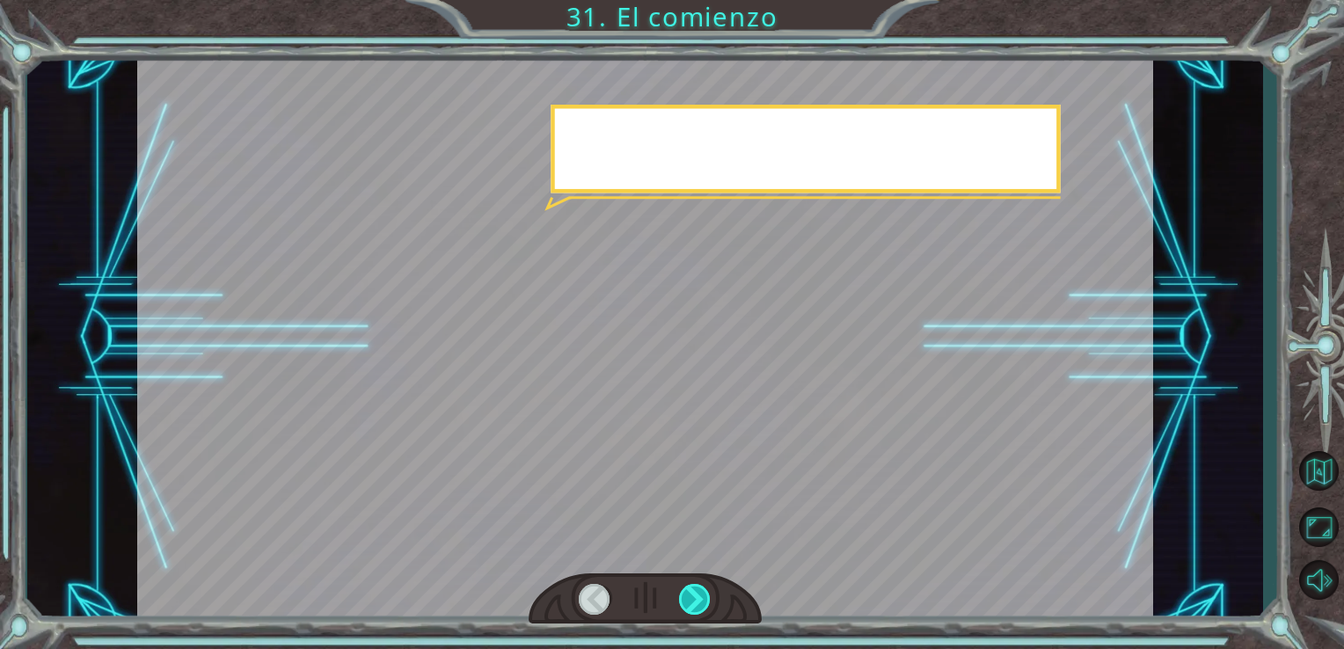
click at [697, 589] on div at bounding box center [695, 599] width 33 height 31
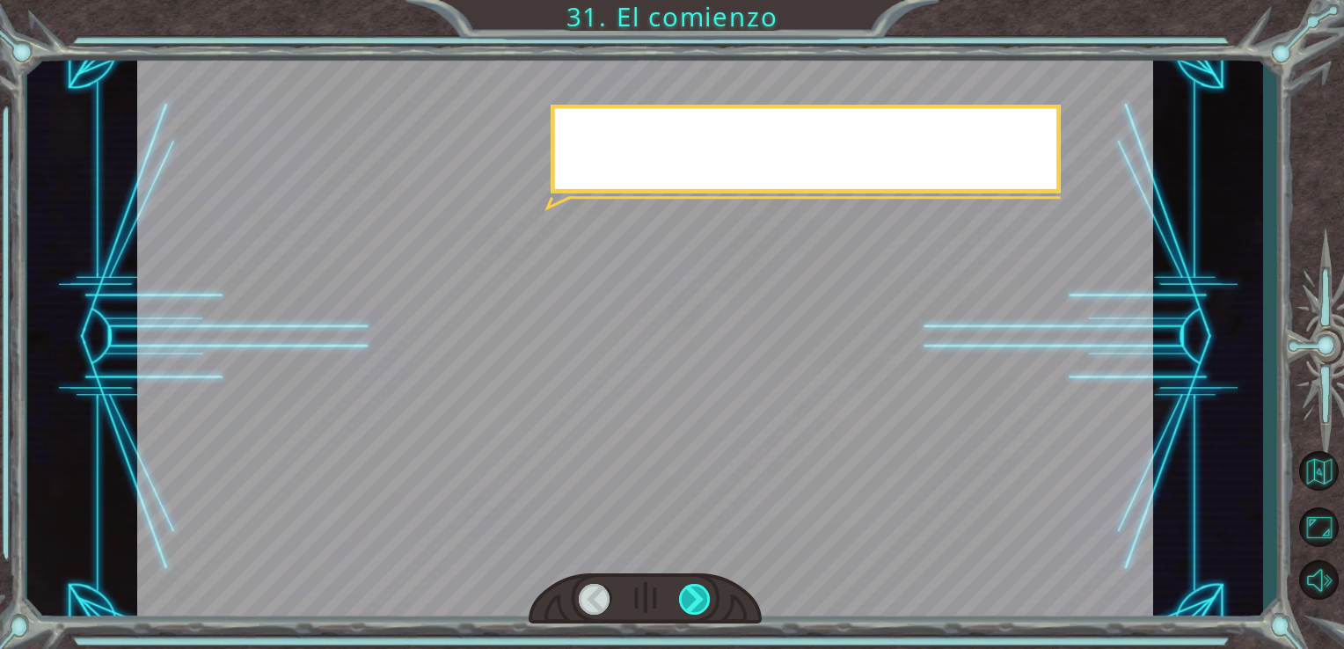
click at [697, 589] on div at bounding box center [695, 599] width 33 height 31
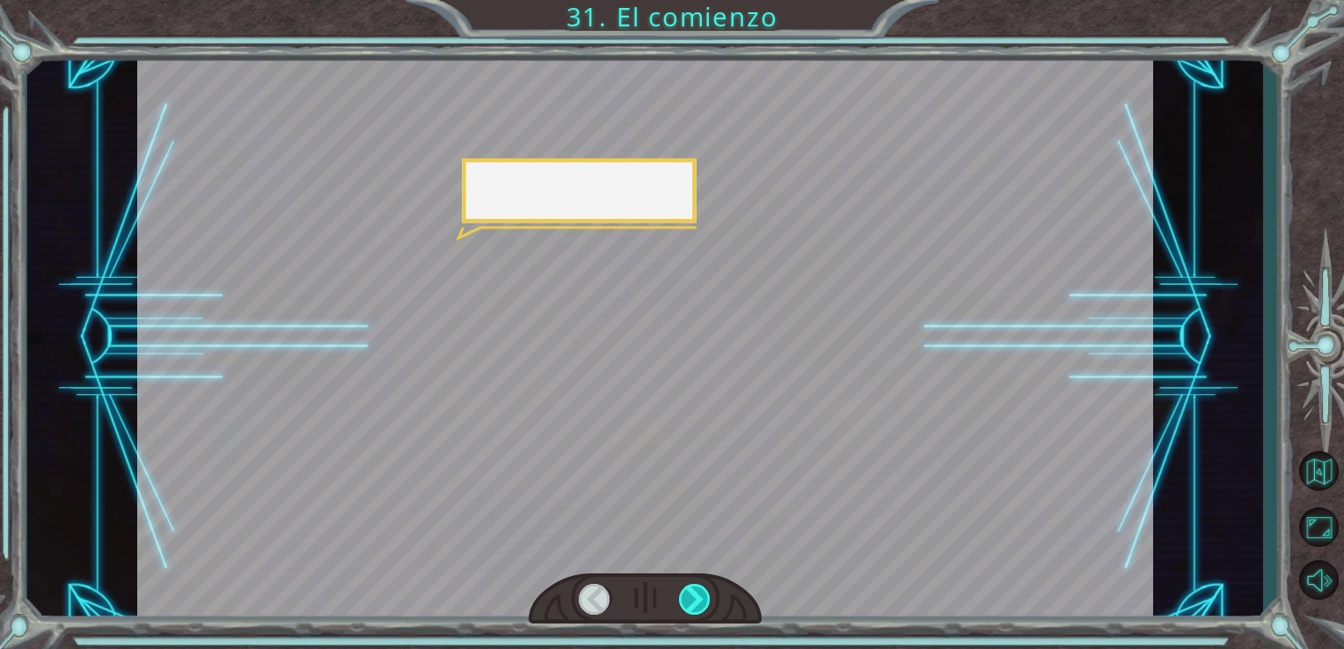
click at [697, 589] on div at bounding box center [695, 599] width 33 height 31
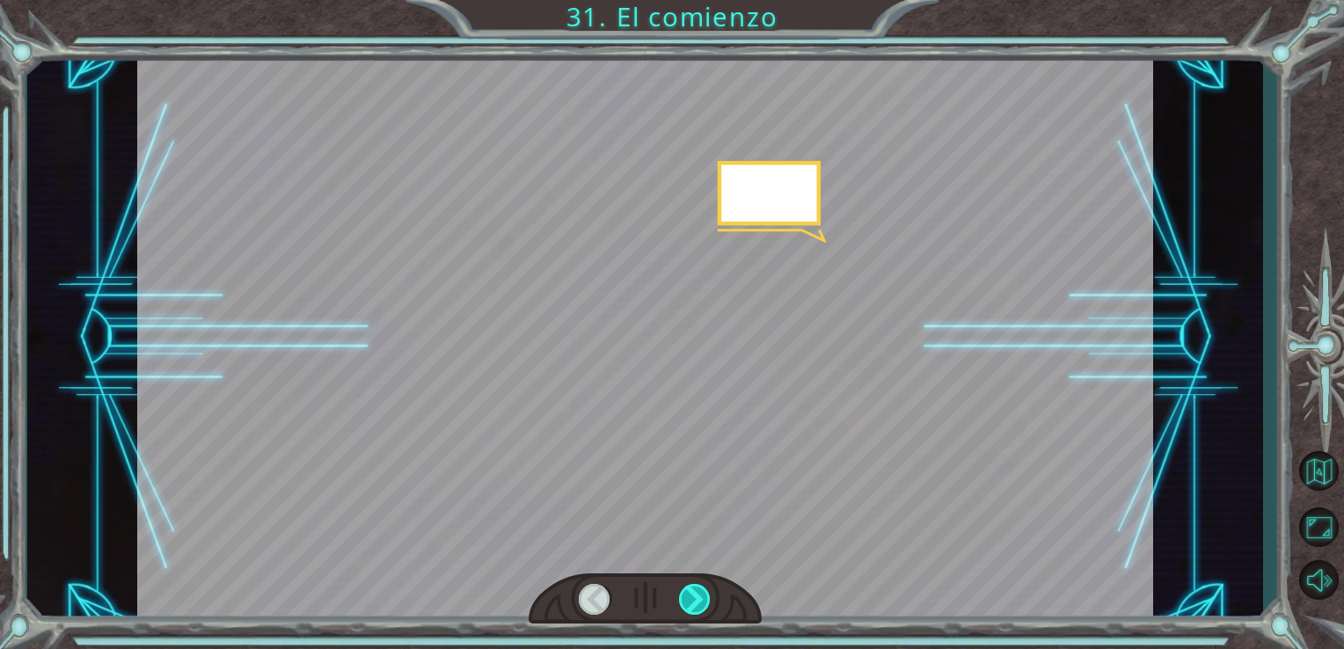
click at [693, 590] on div at bounding box center [695, 599] width 33 height 31
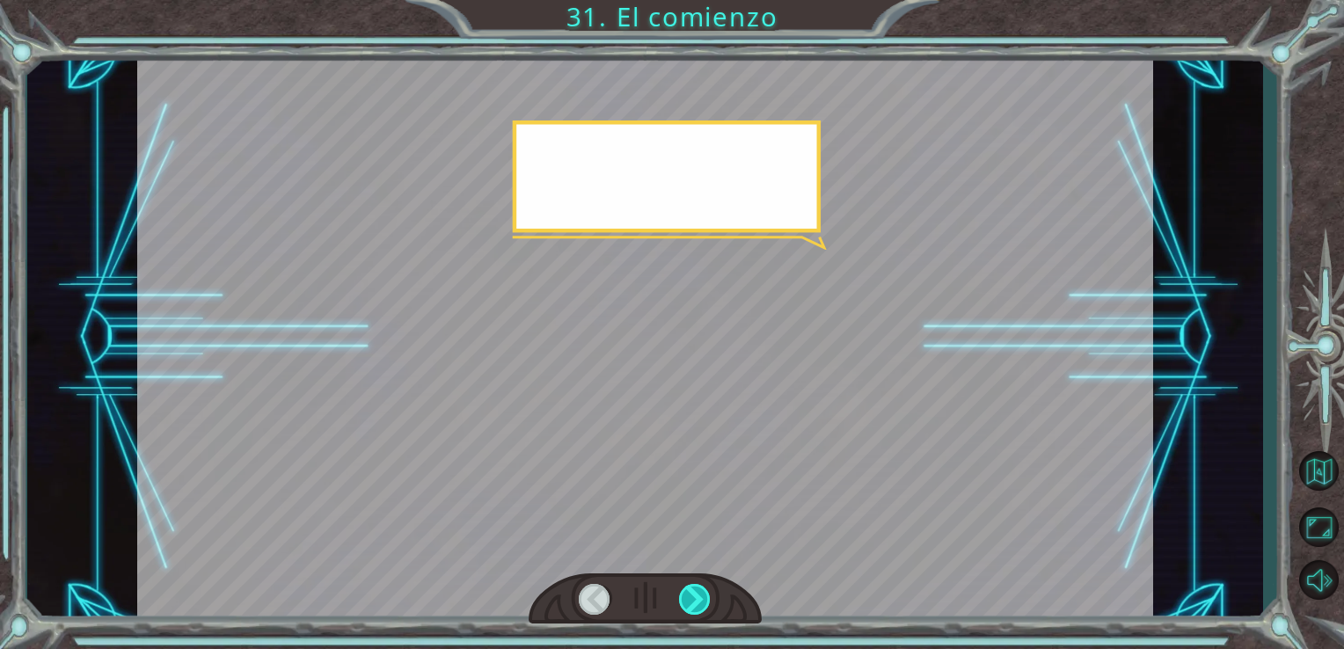
click at [693, 590] on div at bounding box center [695, 599] width 33 height 31
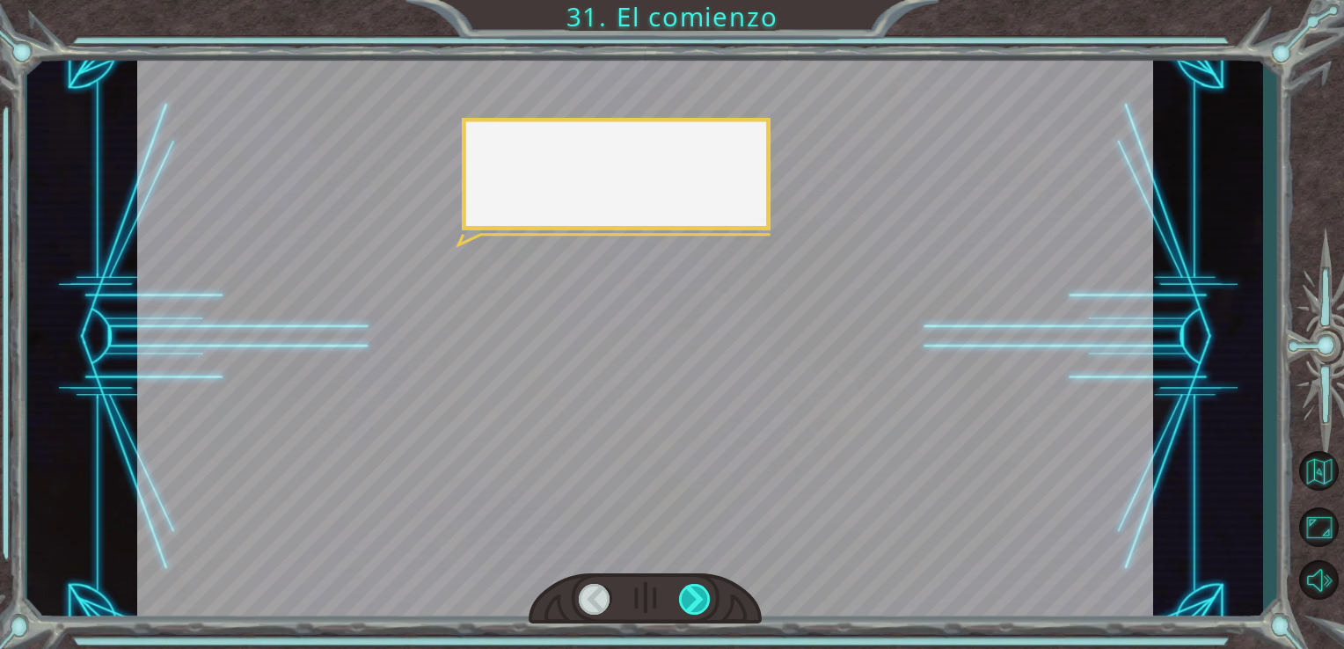
click at [692, 590] on div at bounding box center [695, 599] width 33 height 31
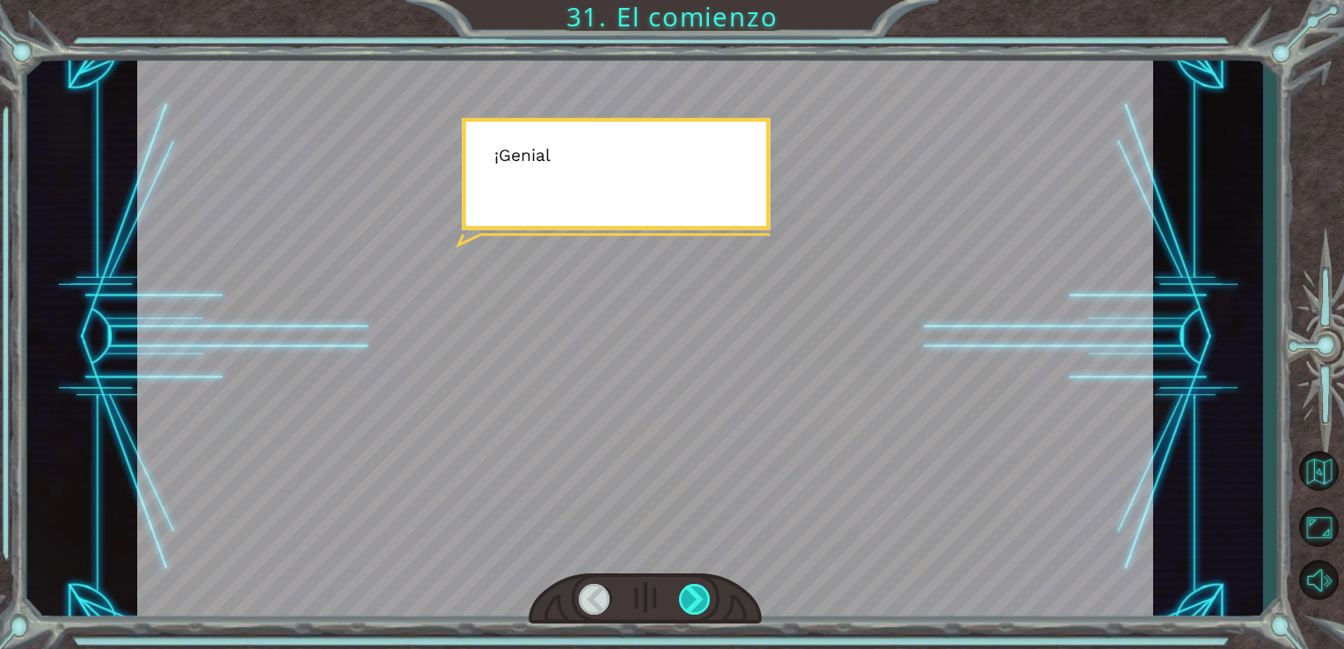
click at [692, 590] on div at bounding box center [695, 599] width 33 height 31
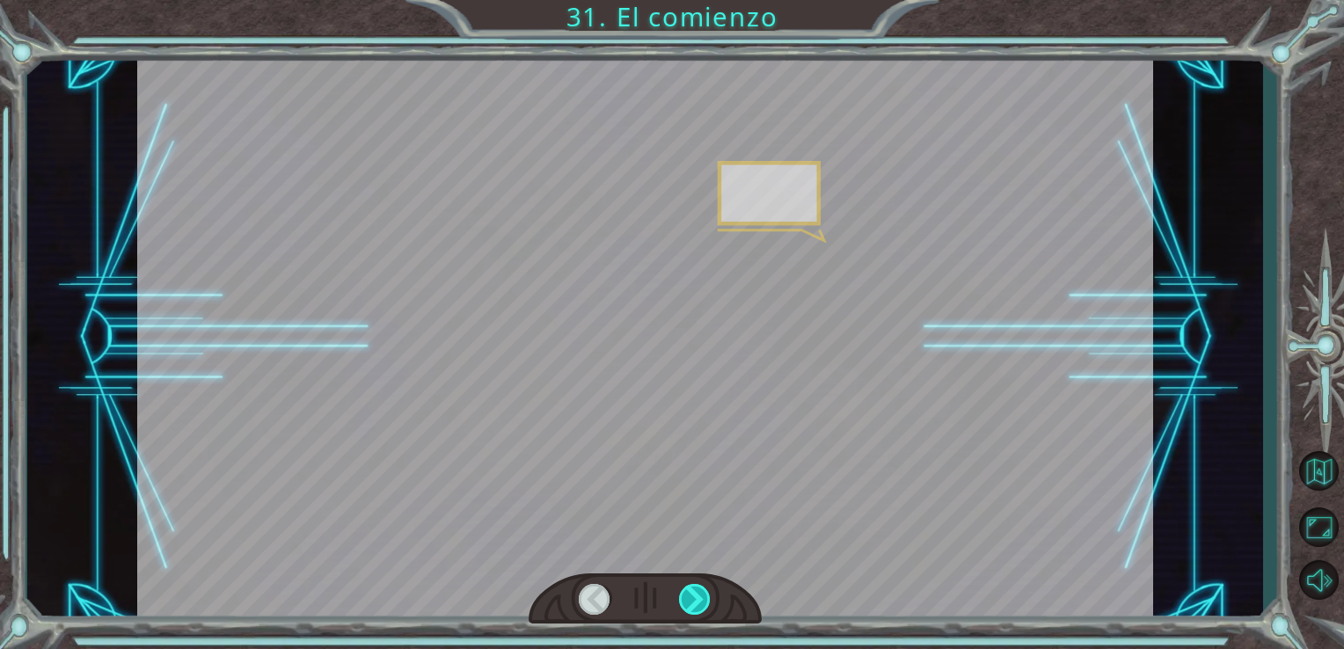
click at [692, 590] on div at bounding box center [695, 599] width 33 height 31
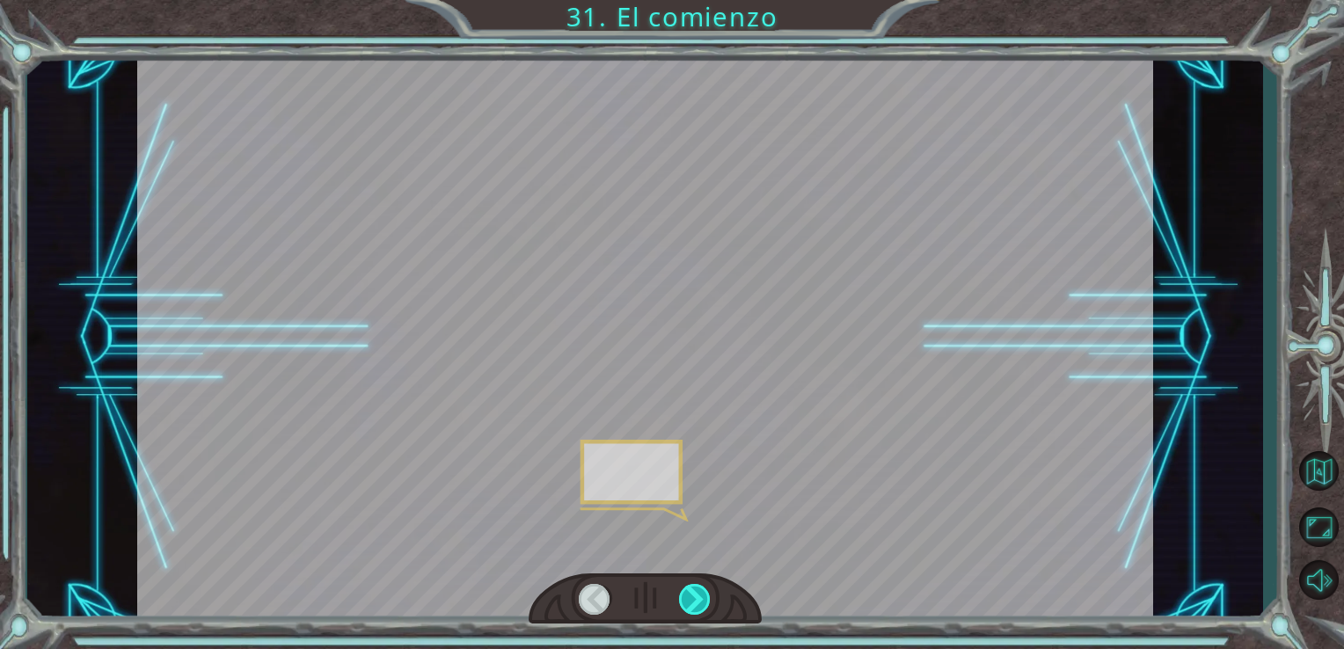
click at [692, 590] on div at bounding box center [695, 599] width 33 height 31
drag, startPoint x: 692, startPoint y: 590, endPoint x: 672, endPoint y: 594, distance: 20.5
click at [684, 592] on div at bounding box center [695, 599] width 33 height 31
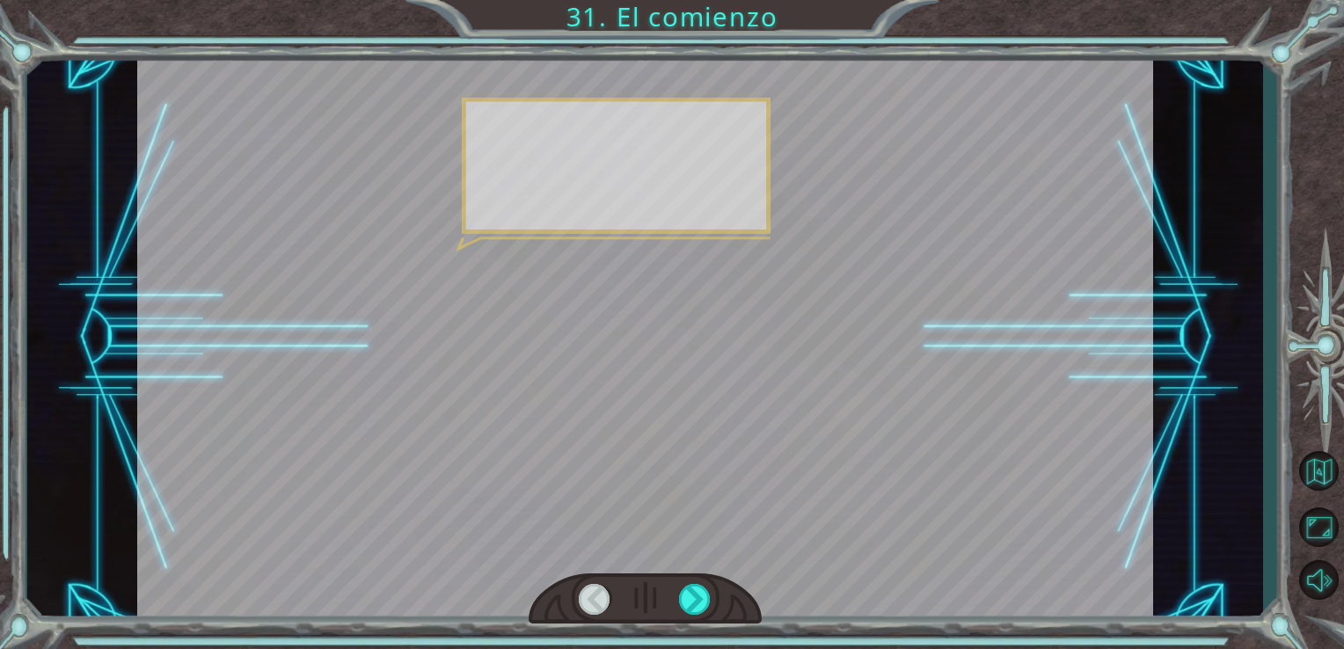
click at [672, 594] on div at bounding box center [646, 598] width 234 height 51
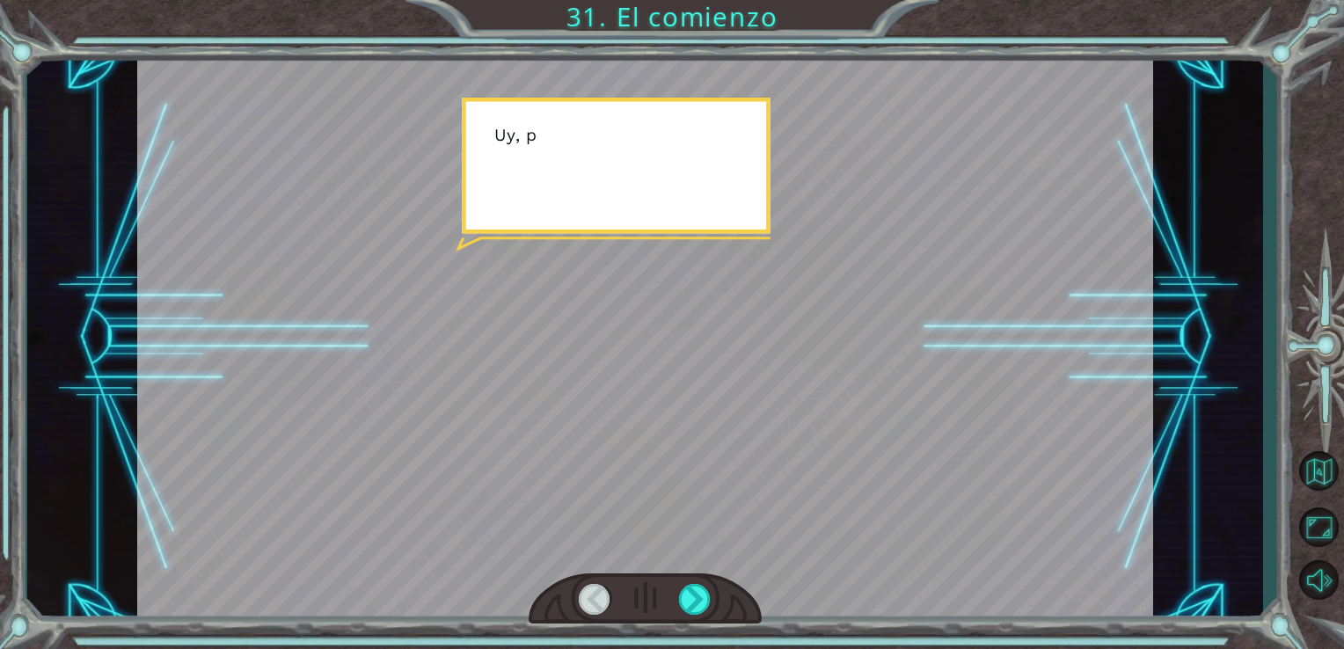
click at [672, 594] on div at bounding box center [646, 598] width 234 height 51
click at [690, 589] on div at bounding box center [695, 599] width 33 height 31
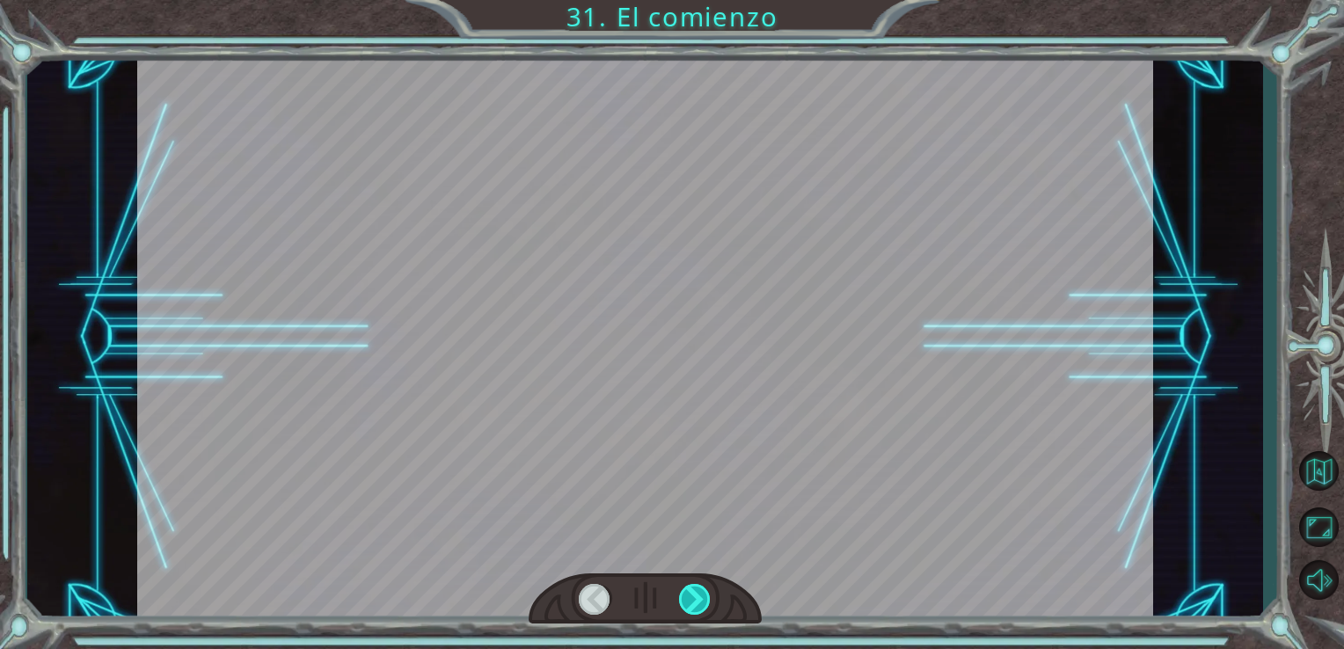
click at [690, 589] on div at bounding box center [695, 599] width 33 height 31
click at [693, 617] on div at bounding box center [646, 598] width 234 height 51
click at [696, 602] on div at bounding box center [695, 599] width 33 height 31
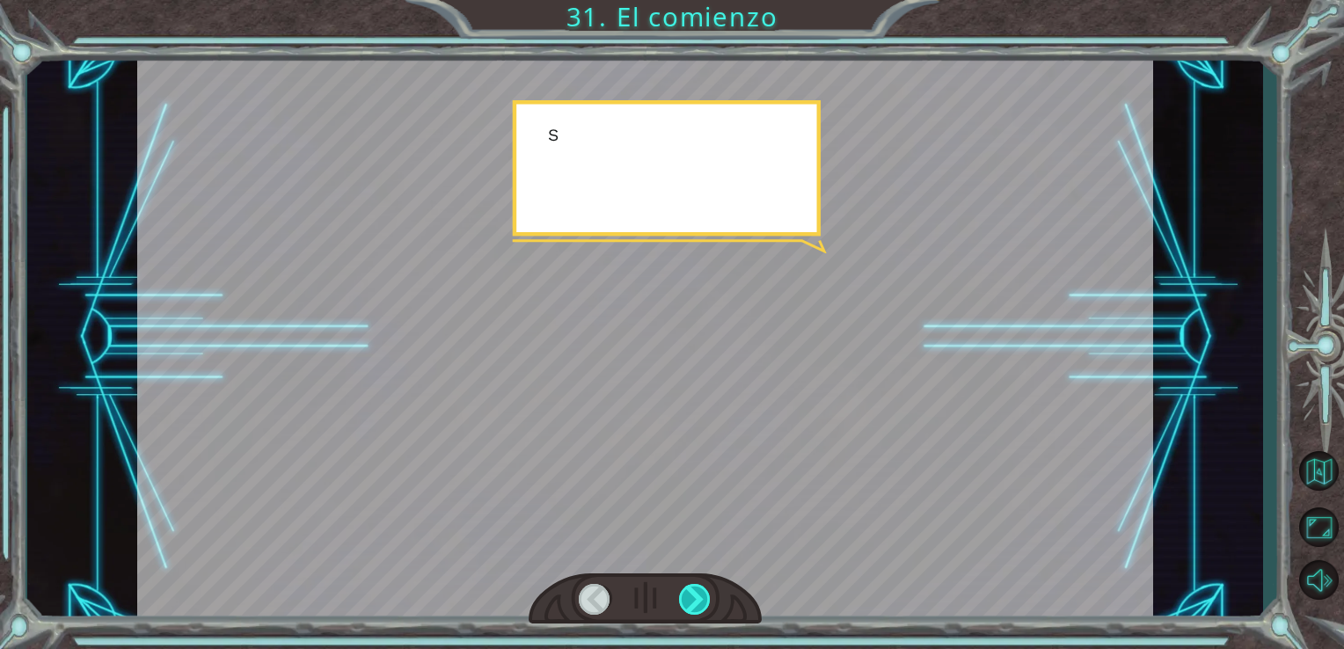
click at [696, 602] on div at bounding box center [695, 599] width 33 height 31
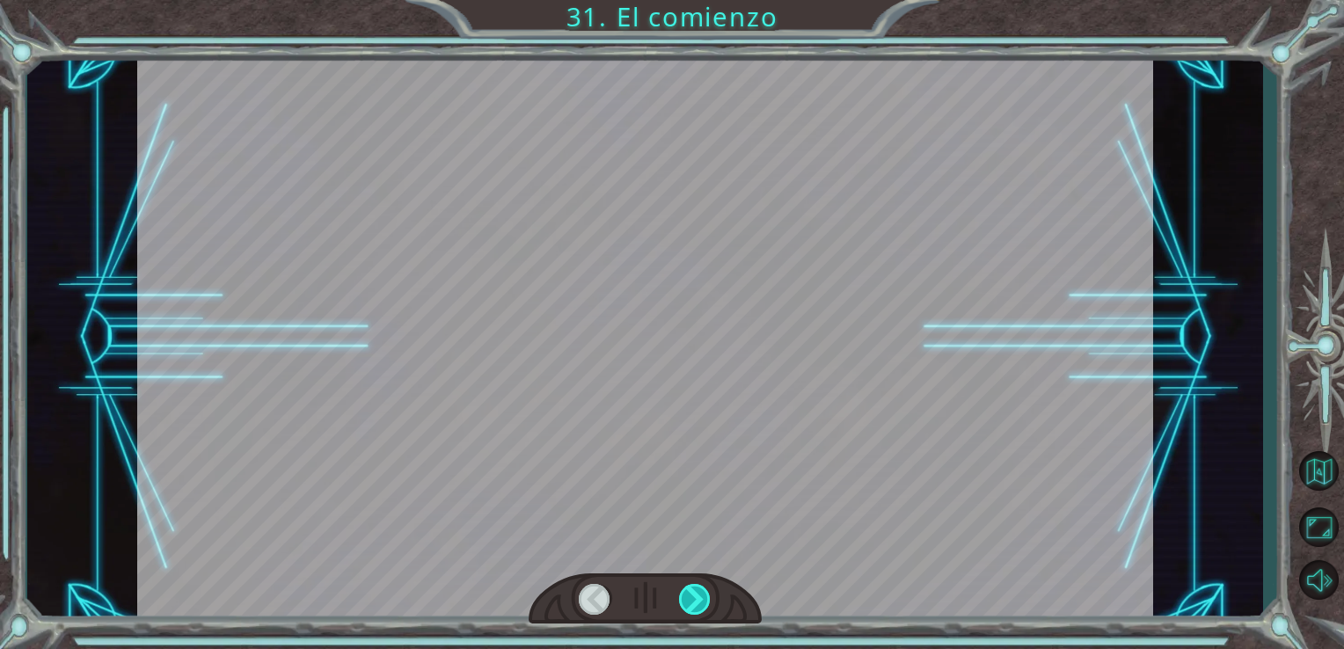
click at [696, 602] on div at bounding box center [695, 599] width 33 height 31
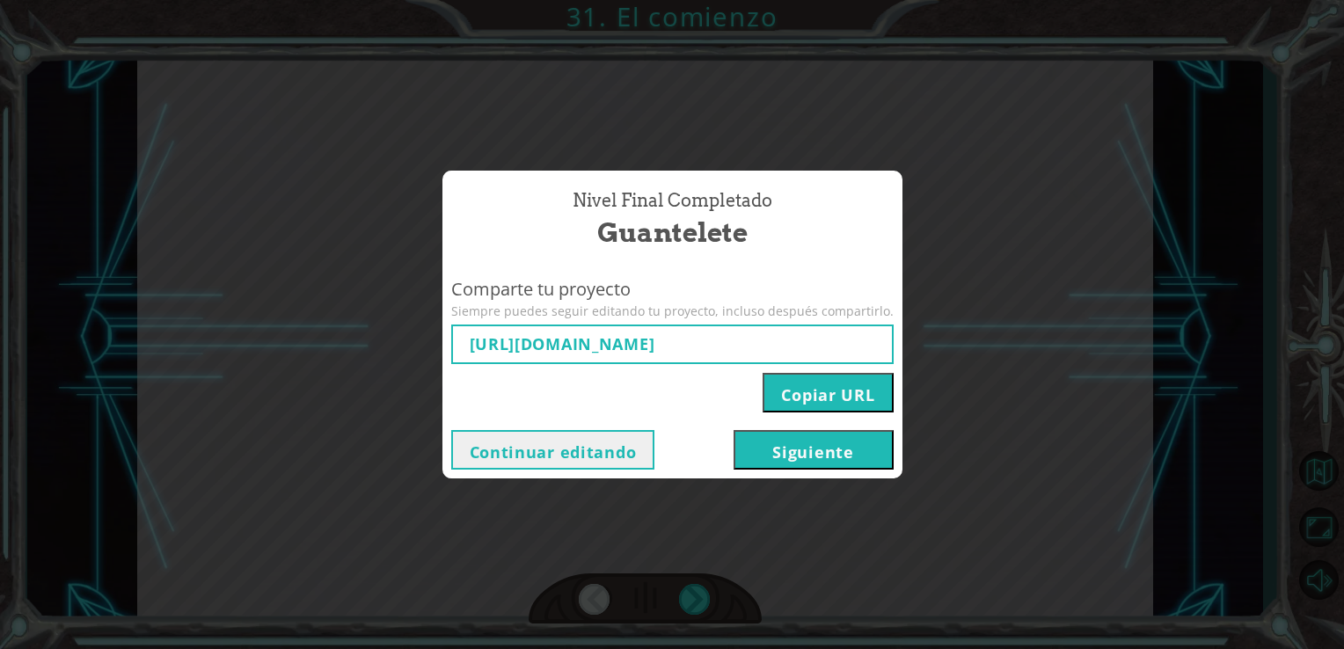
type input "[URL][DOMAIN_NAME]"
click at [820, 455] on button "Siguiente" at bounding box center [814, 450] width 160 height 40
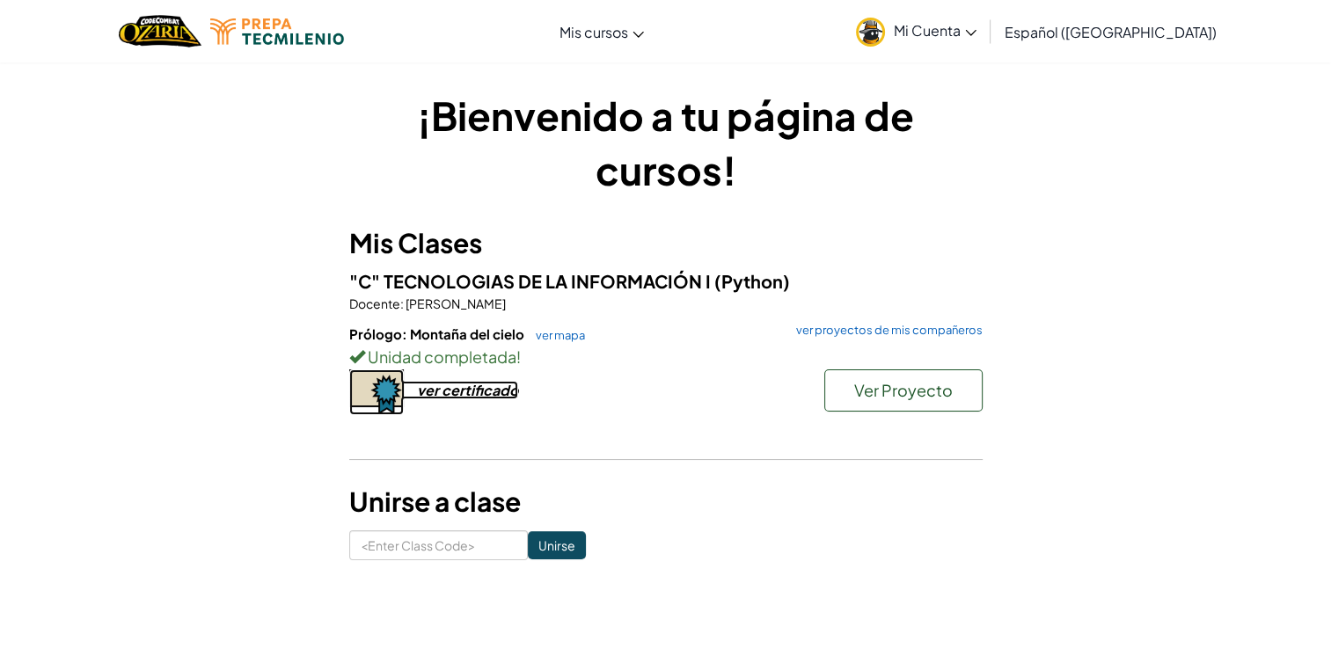
click at [461, 385] on div "ver certificado" at bounding box center [467, 390] width 101 height 18
click at [940, 33] on span "Mi Cuenta" at bounding box center [935, 30] width 83 height 18
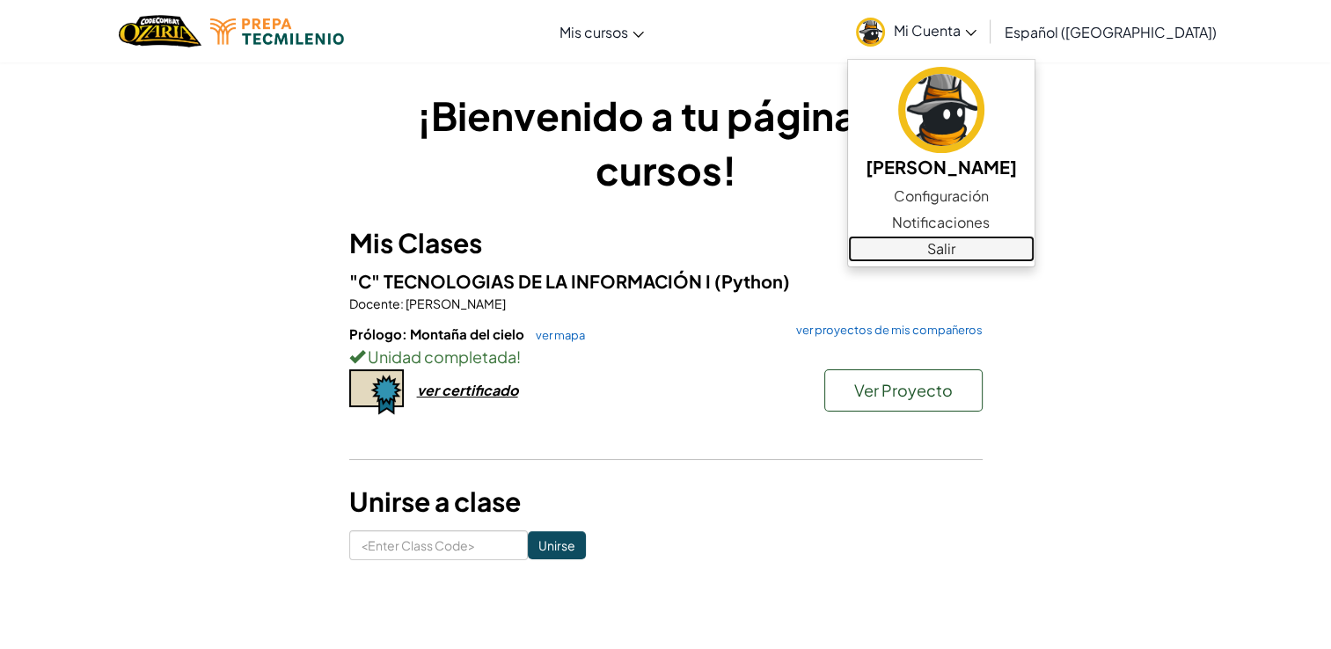
click at [934, 248] on link "Salir" at bounding box center [941, 249] width 186 height 26
